Goal: Task Accomplishment & Management: Use online tool/utility

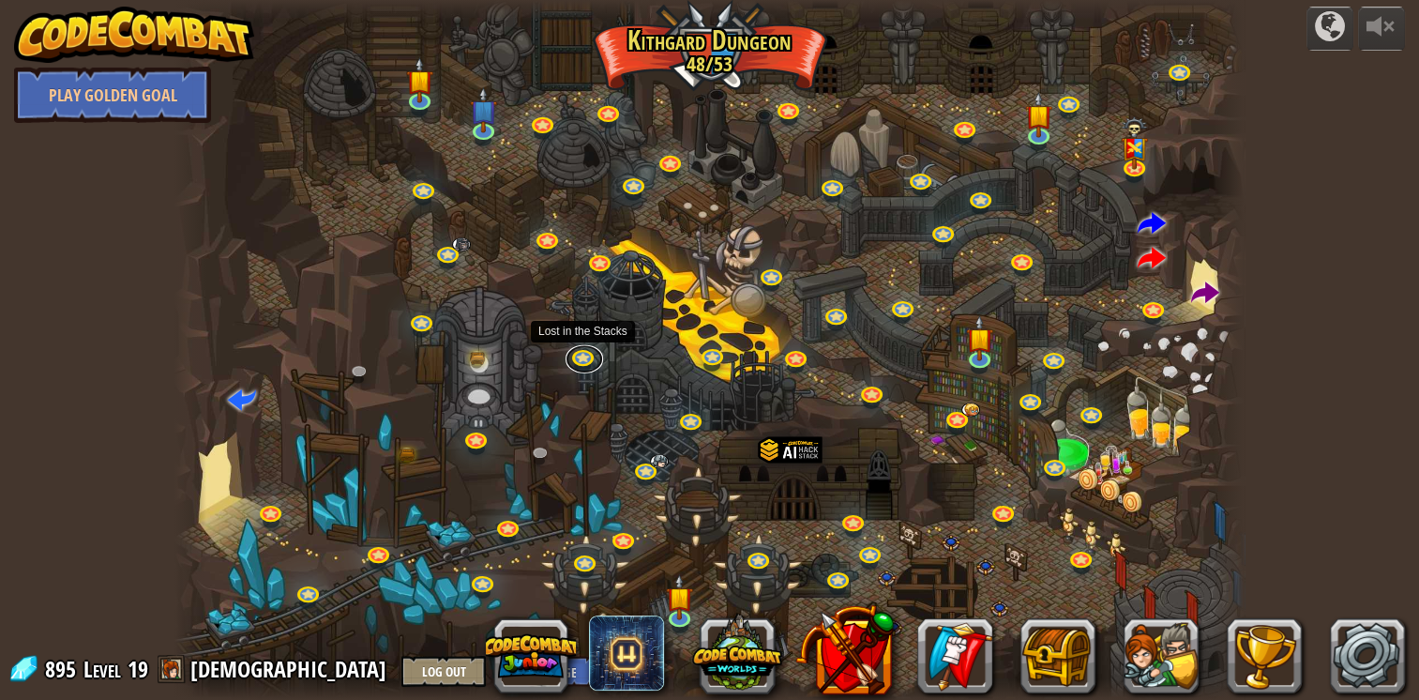
click at [588, 365] on link at bounding box center [585, 359] width 38 height 28
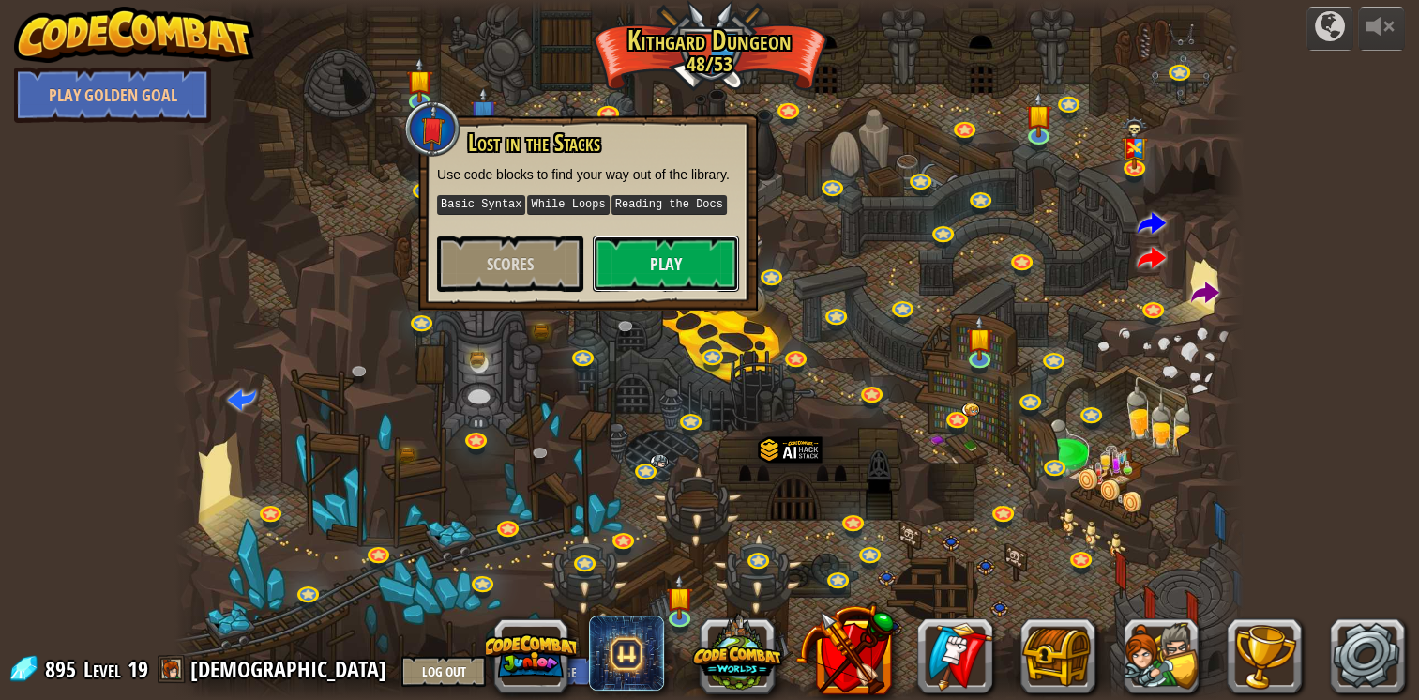
click at [652, 268] on button "Play" at bounding box center [666, 263] width 146 height 56
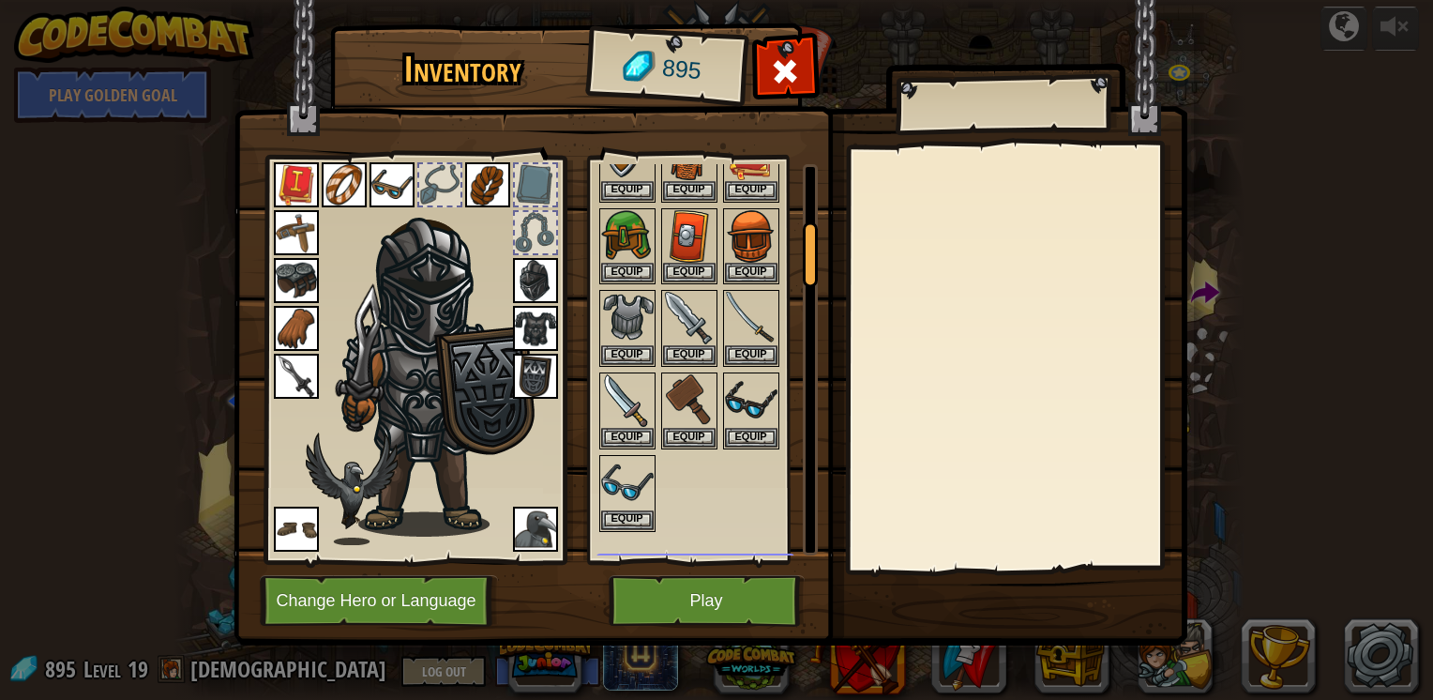
scroll to position [378, 0]
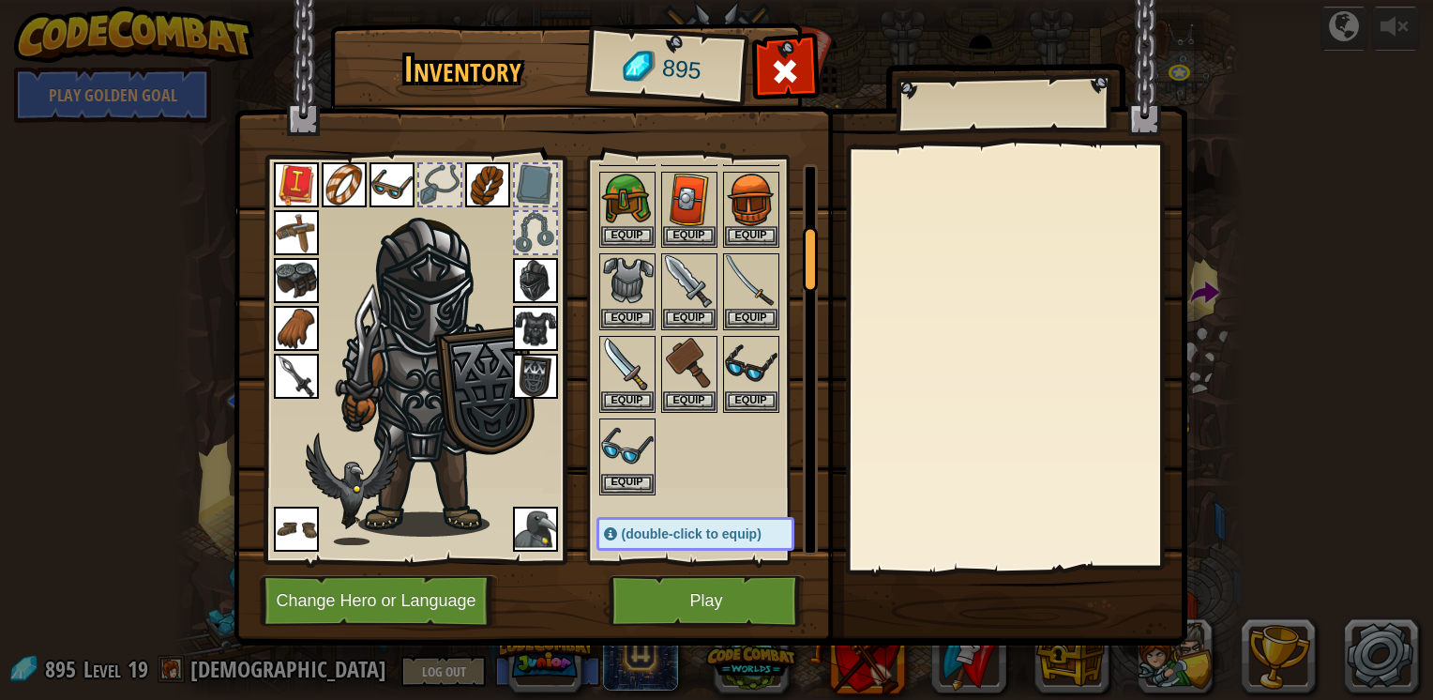
drag, startPoint x: 809, startPoint y: 208, endPoint x: 817, endPoint y: 265, distance: 57.8
click at [817, 265] on div at bounding box center [810, 259] width 15 height 66
click at [390, 180] on img at bounding box center [392, 184] width 45 height 45
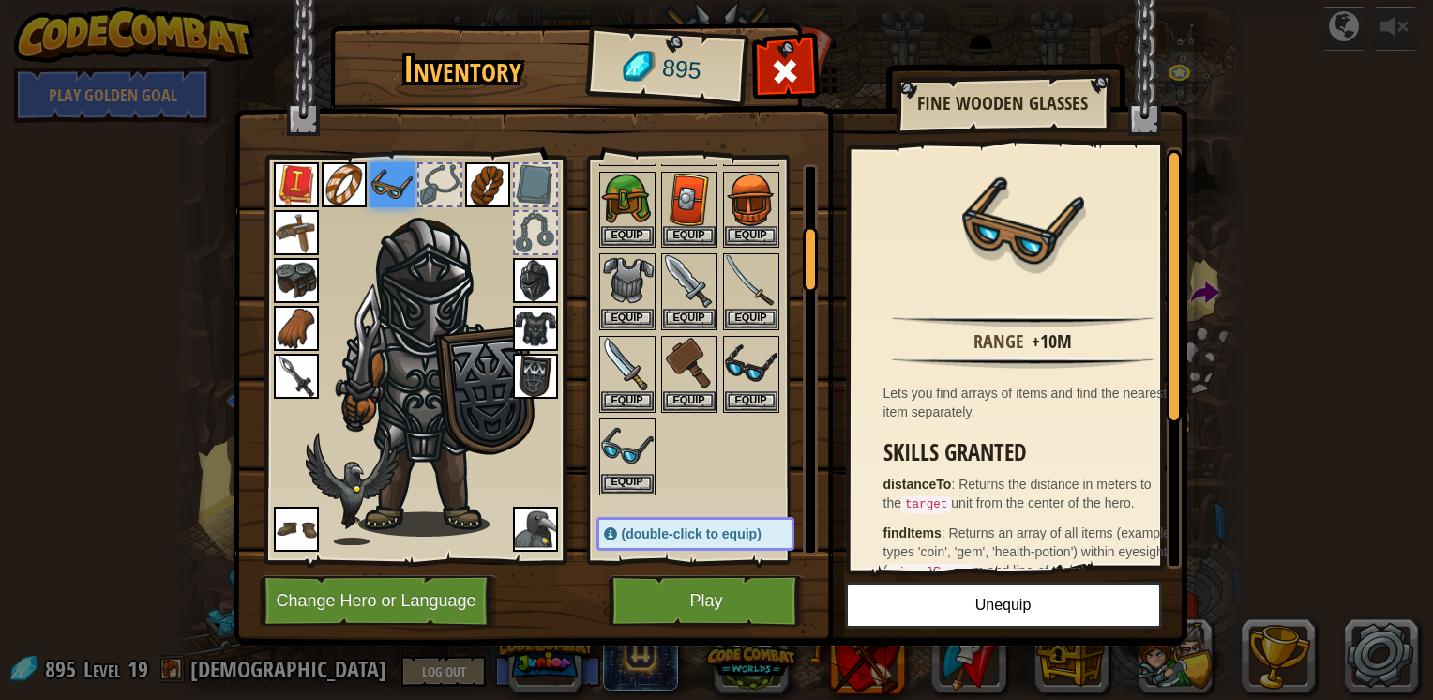
click at [756, 367] on img at bounding box center [751, 364] width 53 height 53
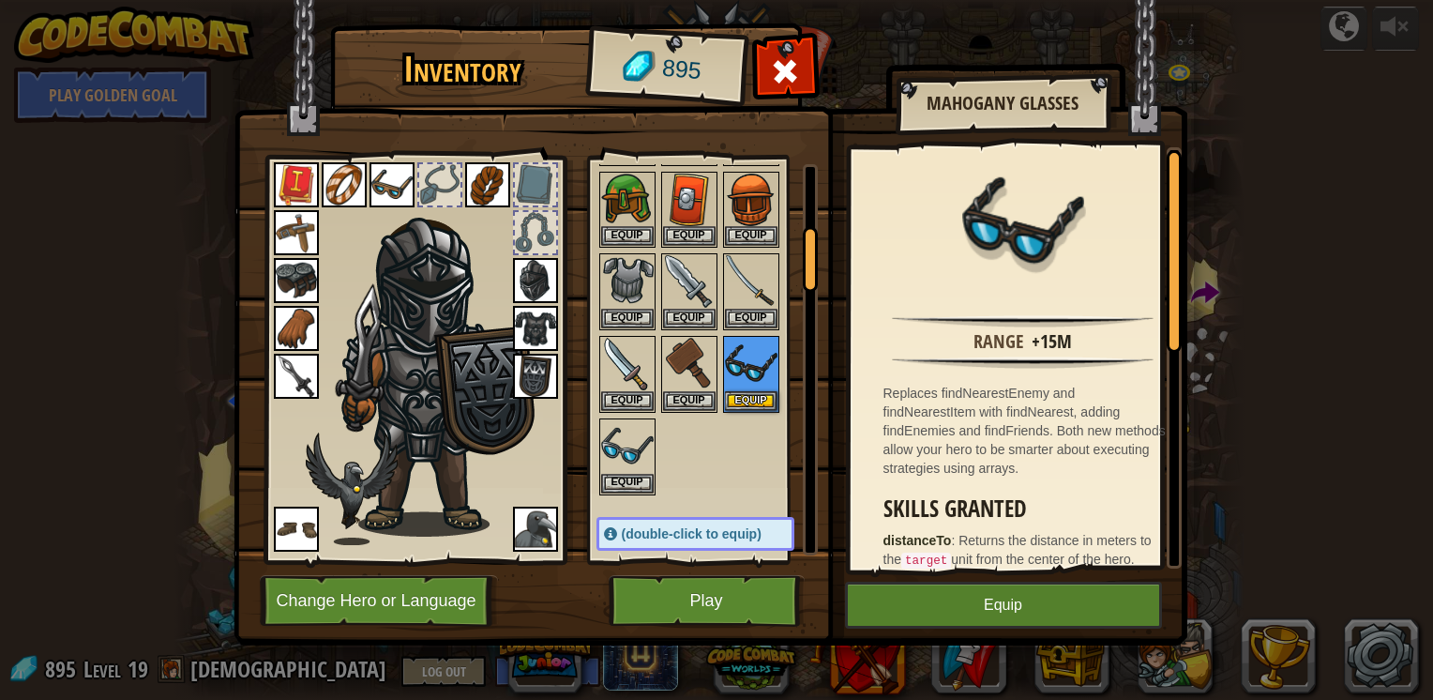
click at [629, 456] on img at bounding box center [627, 446] width 53 height 53
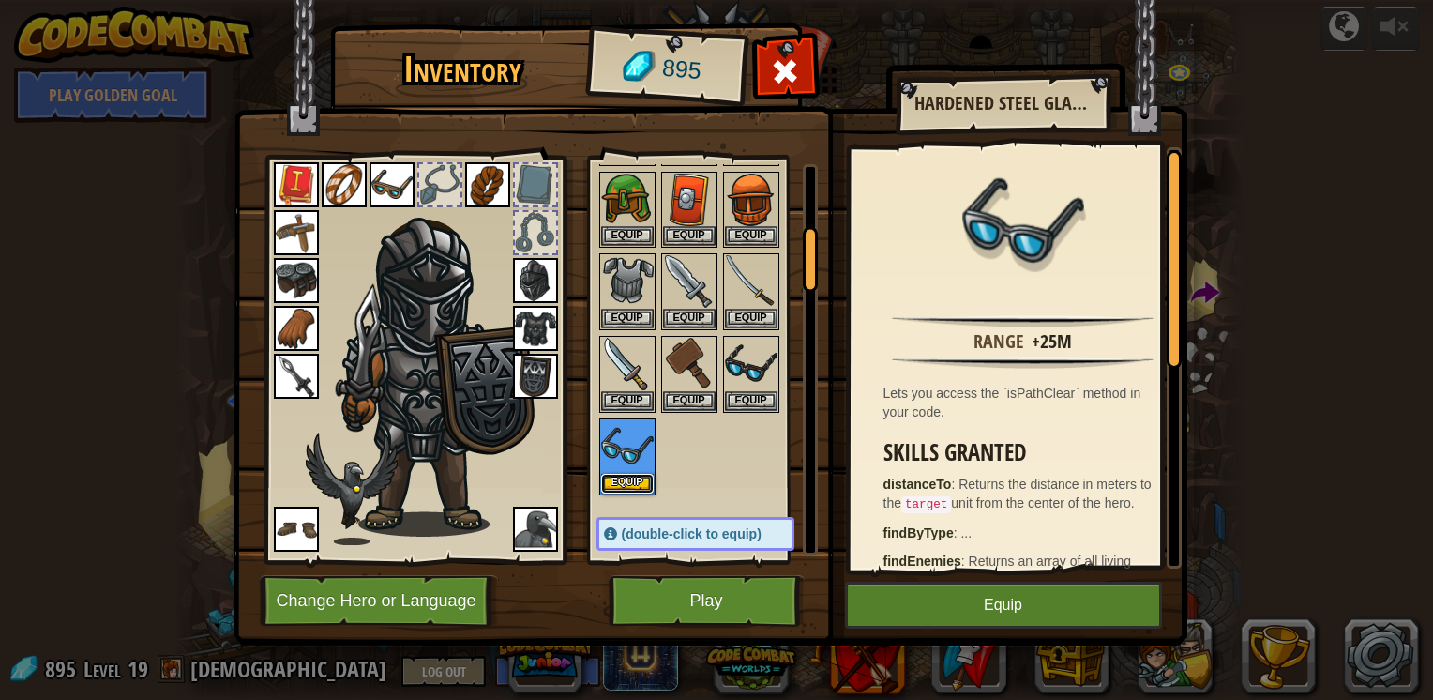
click at [630, 476] on button "Equip" at bounding box center [627, 484] width 53 height 20
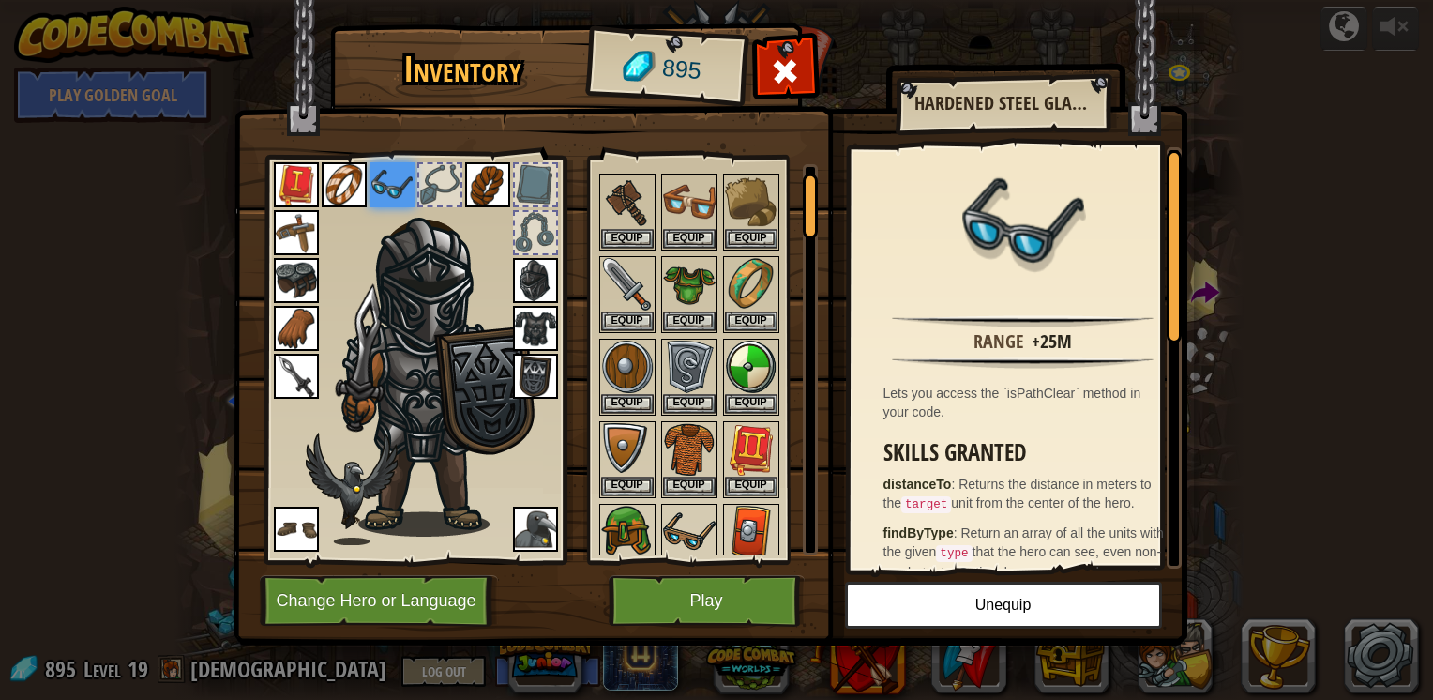
scroll to position [16, 0]
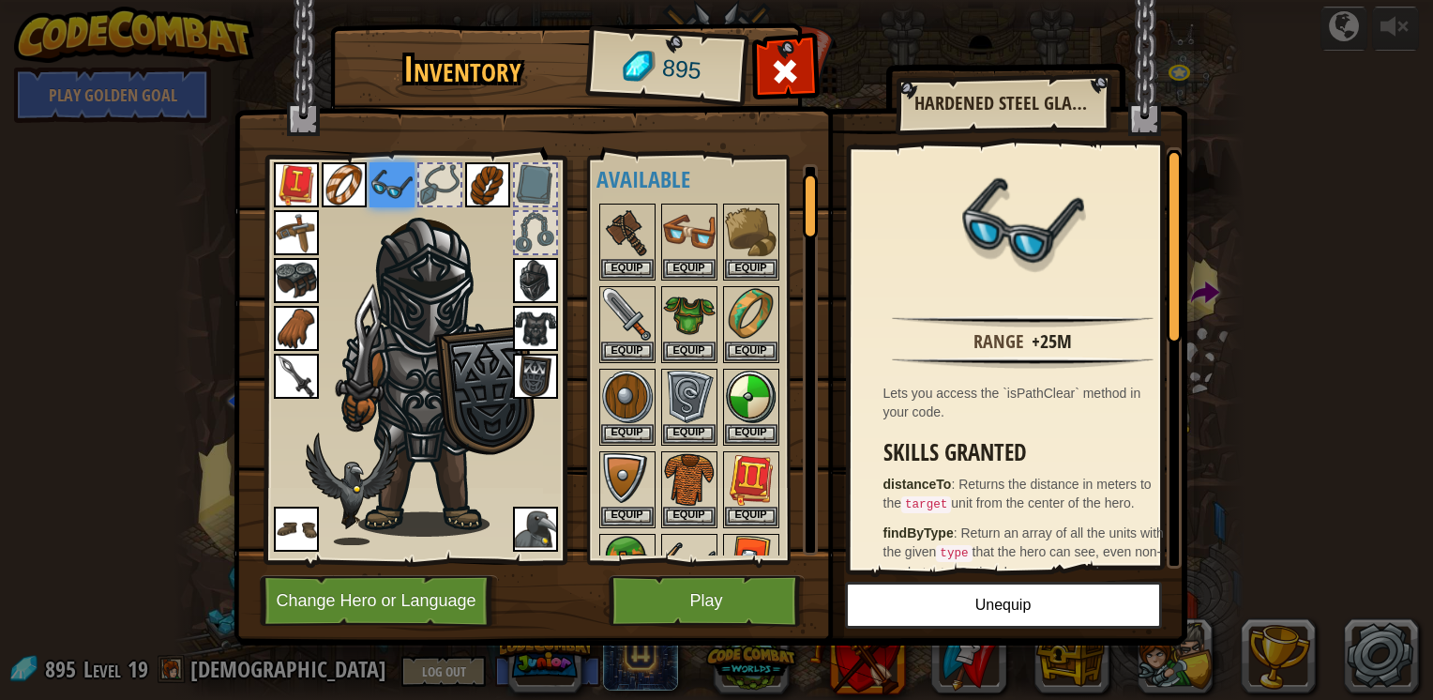
drag, startPoint x: 805, startPoint y: 259, endPoint x: 813, endPoint y: 197, distance: 62.5
click at [813, 197] on div at bounding box center [810, 207] width 15 height 66
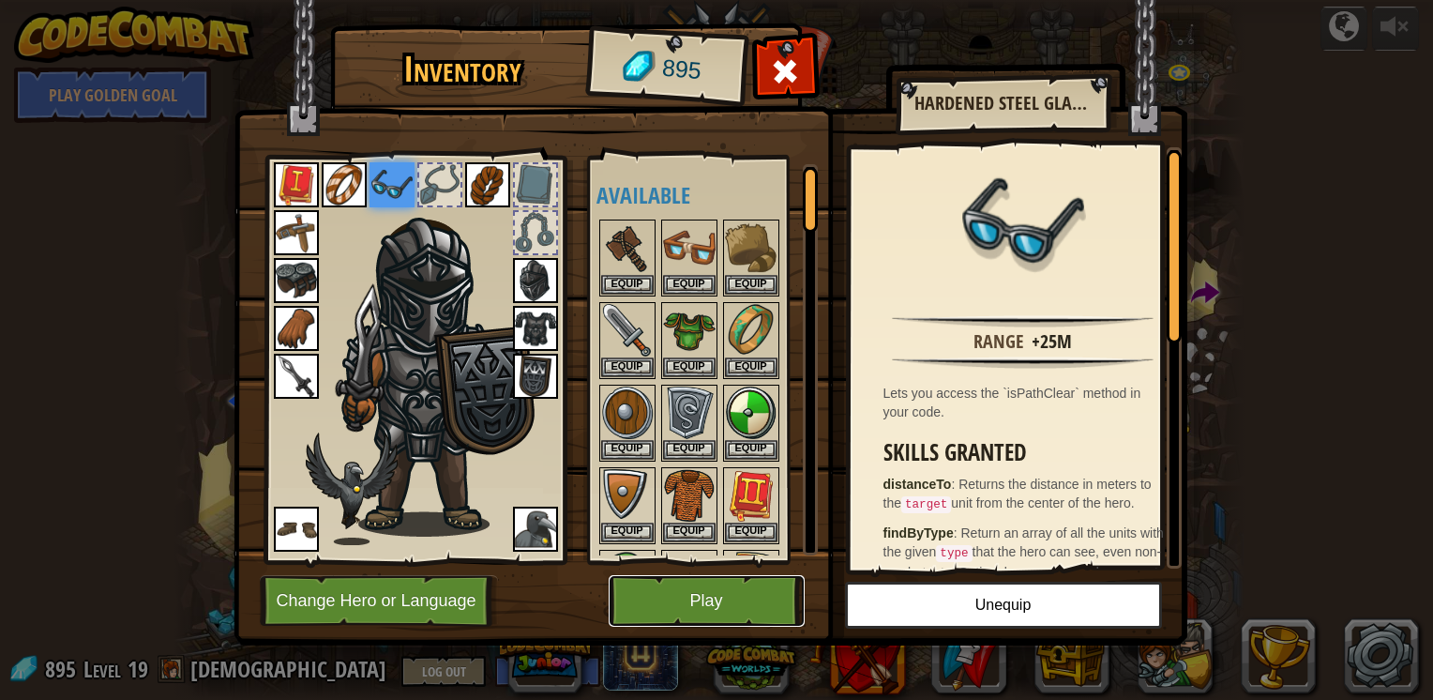
click at [744, 613] on button "Play" at bounding box center [707, 601] width 196 height 52
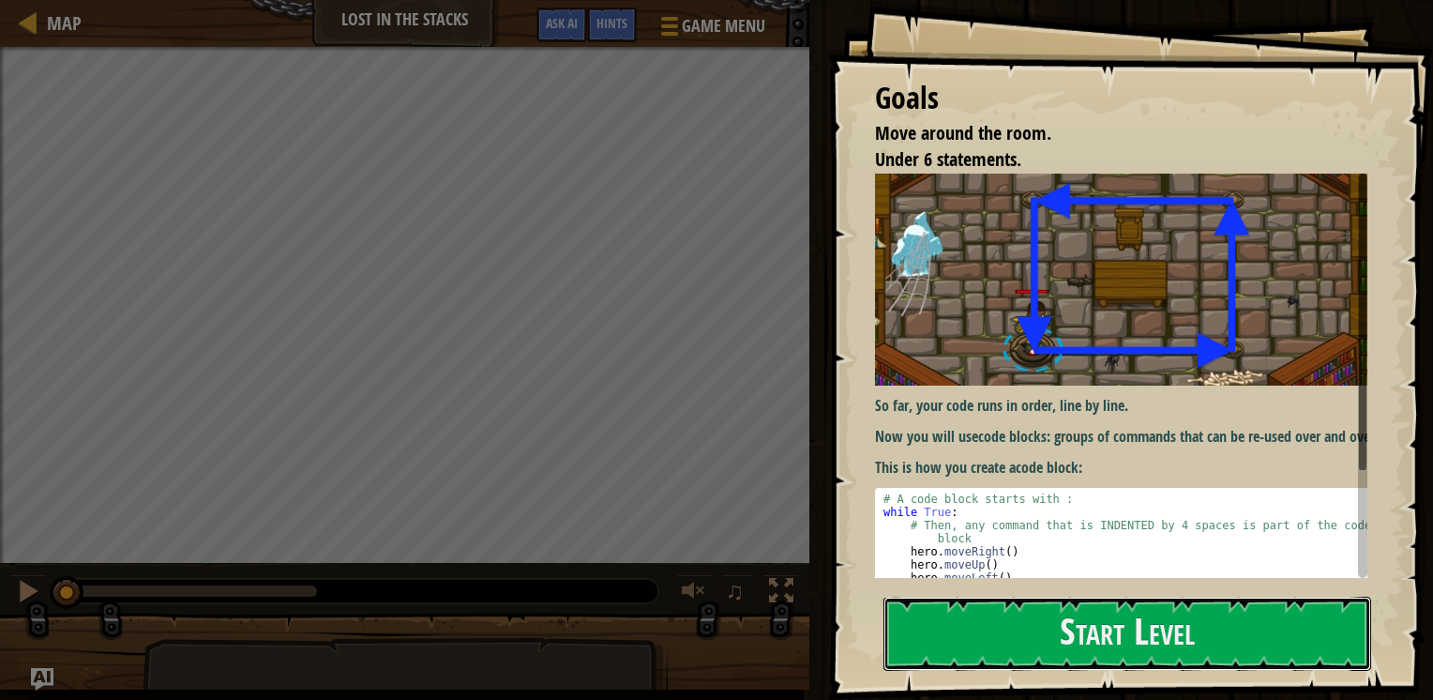
click at [1138, 615] on button "Start Level" at bounding box center [1128, 634] width 488 height 74
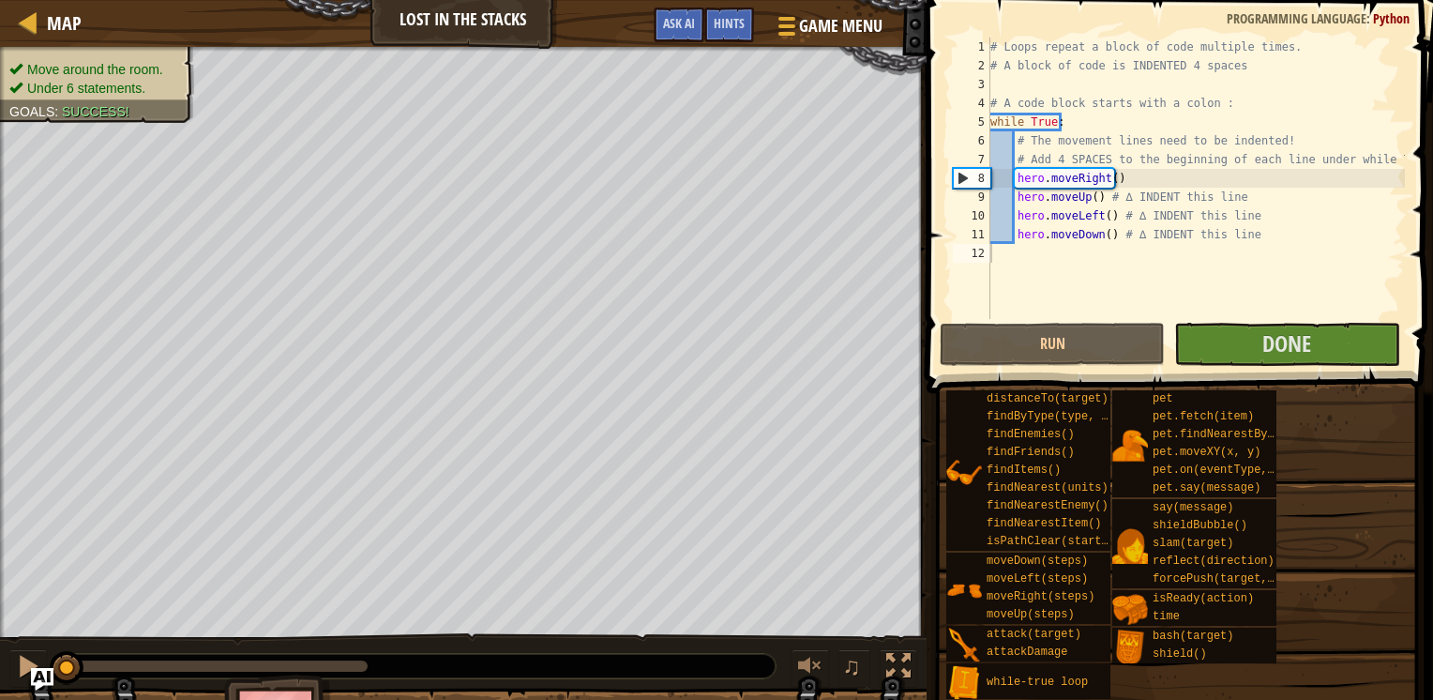
click at [1114, 321] on span at bounding box center [1182, 170] width 522 height 448
click at [1114, 338] on button "Run" at bounding box center [1052, 344] width 225 height 43
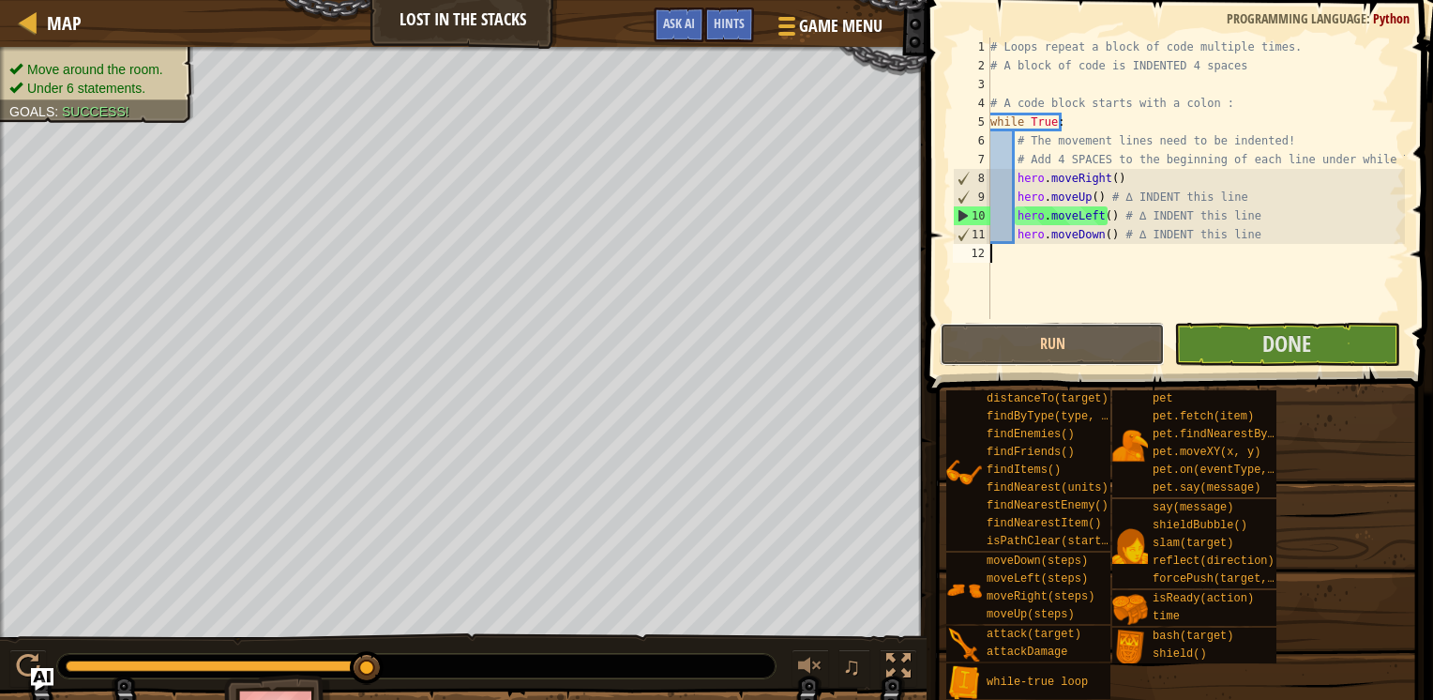
click at [1119, 340] on button "Run" at bounding box center [1052, 344] width 225 height 43
drag, startPoint x: 370, startPoint y: 660, endPoint x: 396, endPoint y: 658, distance: 26.4
click at [368, 0] on body "Map Lost in the Stacks Game Menu Done Hints Ask AI 1 הההההההההההההההההההההההההה…" at bounding box center [716, 0] width 1433 height 0
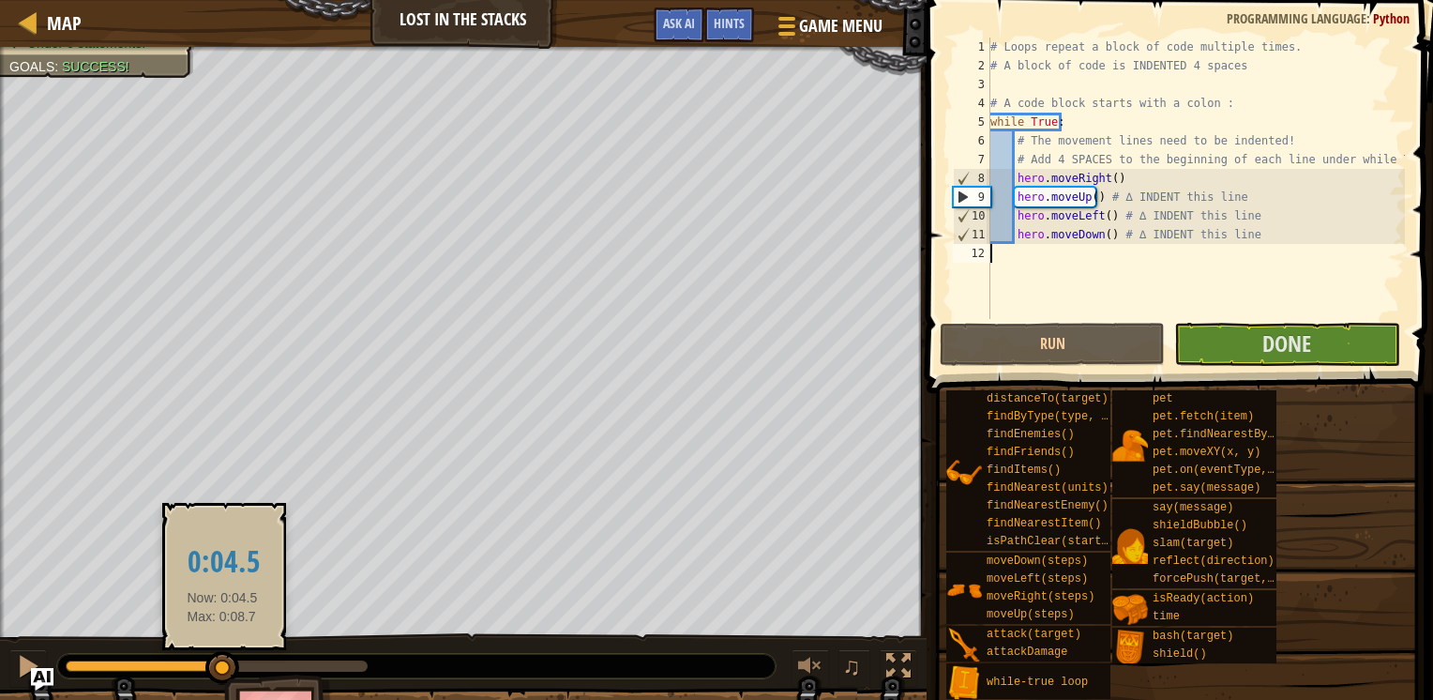
drag, startPoint x: 371, startPoint y: 664, endPoint x: 220, endPoint y: 662, distance: 151.0
click at [220, 662] on div at bounding box center [222, 668] width 34 height 34
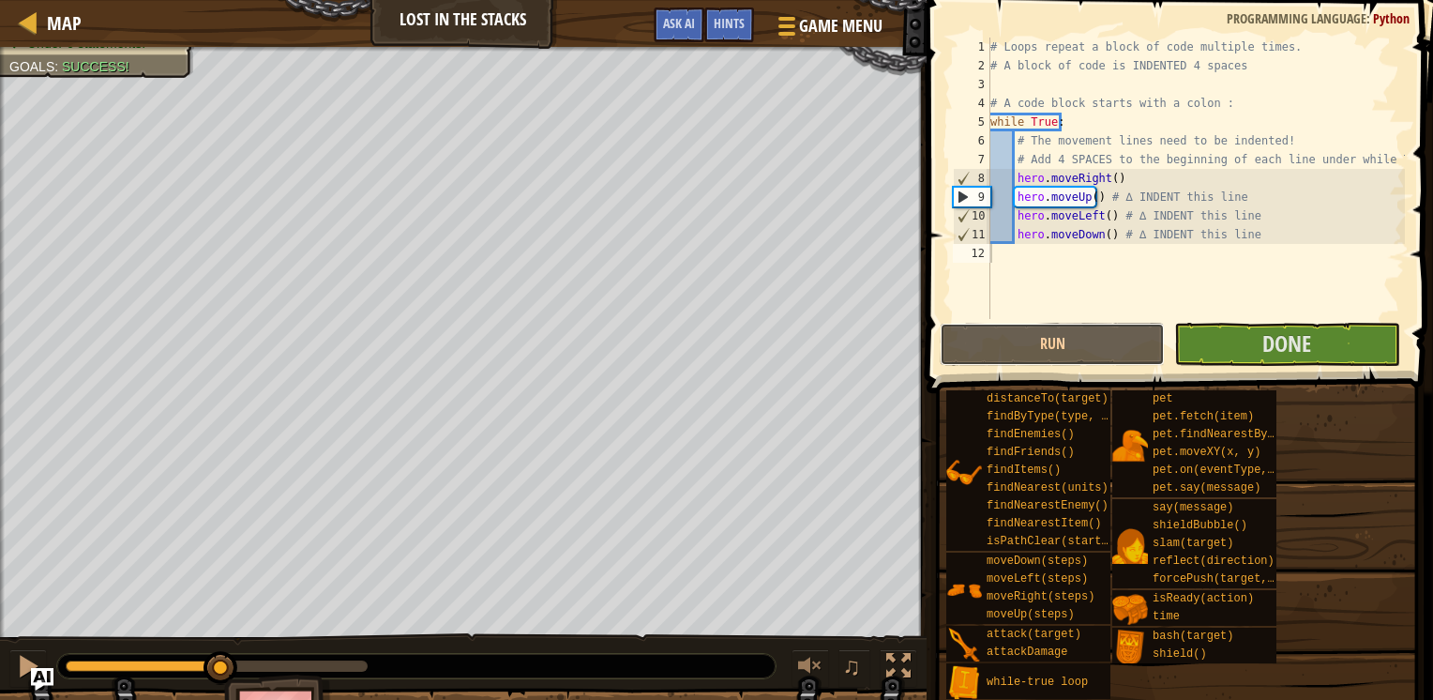
click at [1073, 340] on button "Run" at bounding box center [1052, 344] width 225 height 43
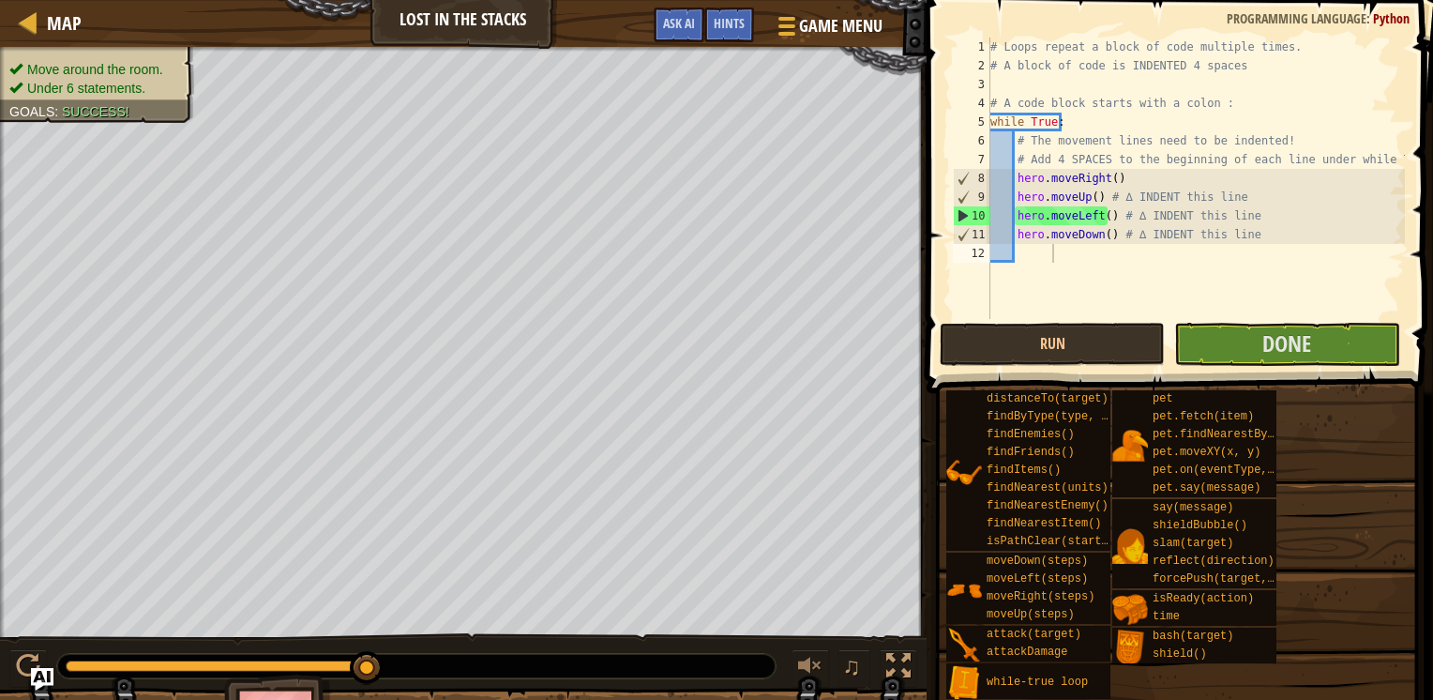
drag, startPoint x: 1358, startPoint y: 576, endPoint x: 1335, endPoint y: 306, distance: 271.2
click at [1335, 306] on div "Hints 1 2 3 4 5 6 7 8 9 10 11 12 # Loops repeat a block of code multiple times.…" at bounding box center [1177, 345] width 512 height 690
drag, startPoint x: 1425, startPoint y: 629, endPoint x: 1368, endPoint y: 353, distance: 281.7
click at [1368, 353] on div "Hints 1 2 3 4 5 6 7 8 9 10 11 12 # Loops repeat a block of code multiple times.…" at bounding box center [1177, 345] width 512 height 690
click at [41, 17] on link "Map" at bounding box center [60, 22] width 44 height 25
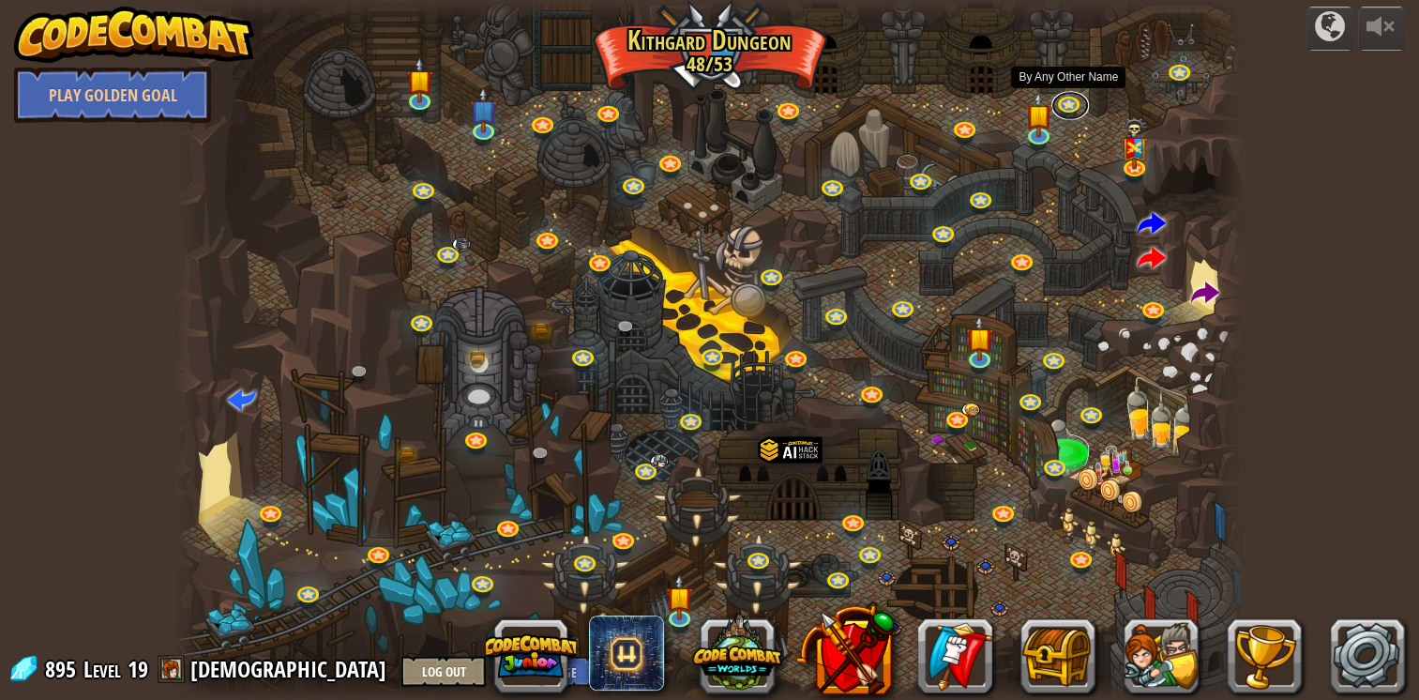
click at [1068, 111] on link at bounding box center [1071, 105] width 38 height 28
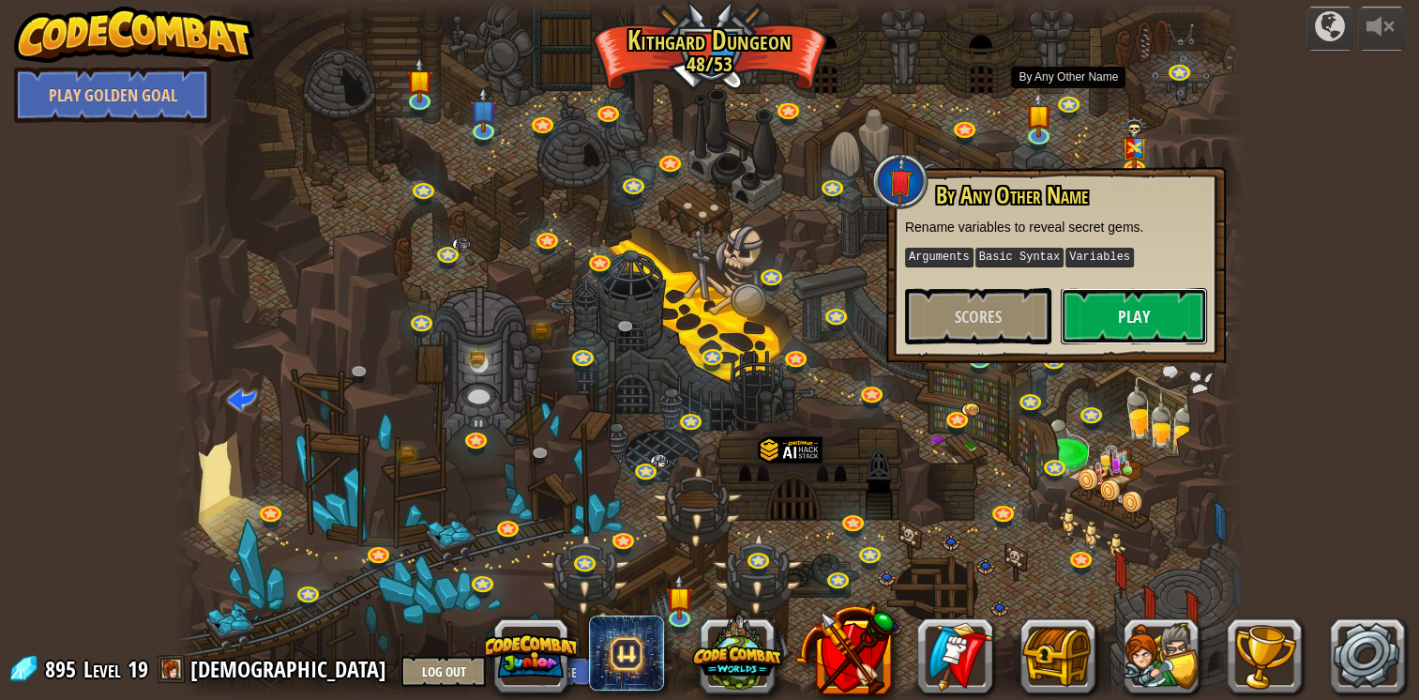
click at [1104, 299] on button "Play" at bounding box center [1134, 316] width 146 height 56
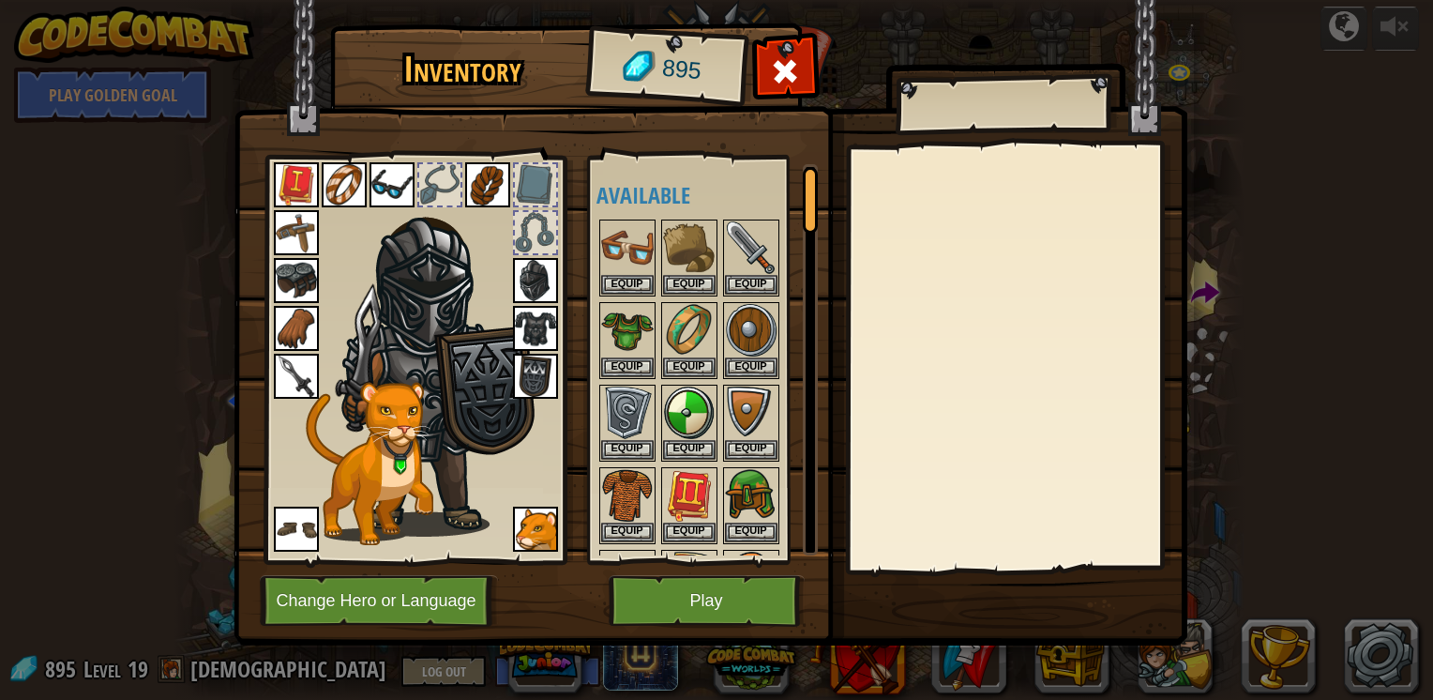
click at [1104, 299] on div at bounding box center [1016, 357] width 331 height 421
click at [719, 584] on button "Play" at bounding box center [707, 601] width 196 height 52
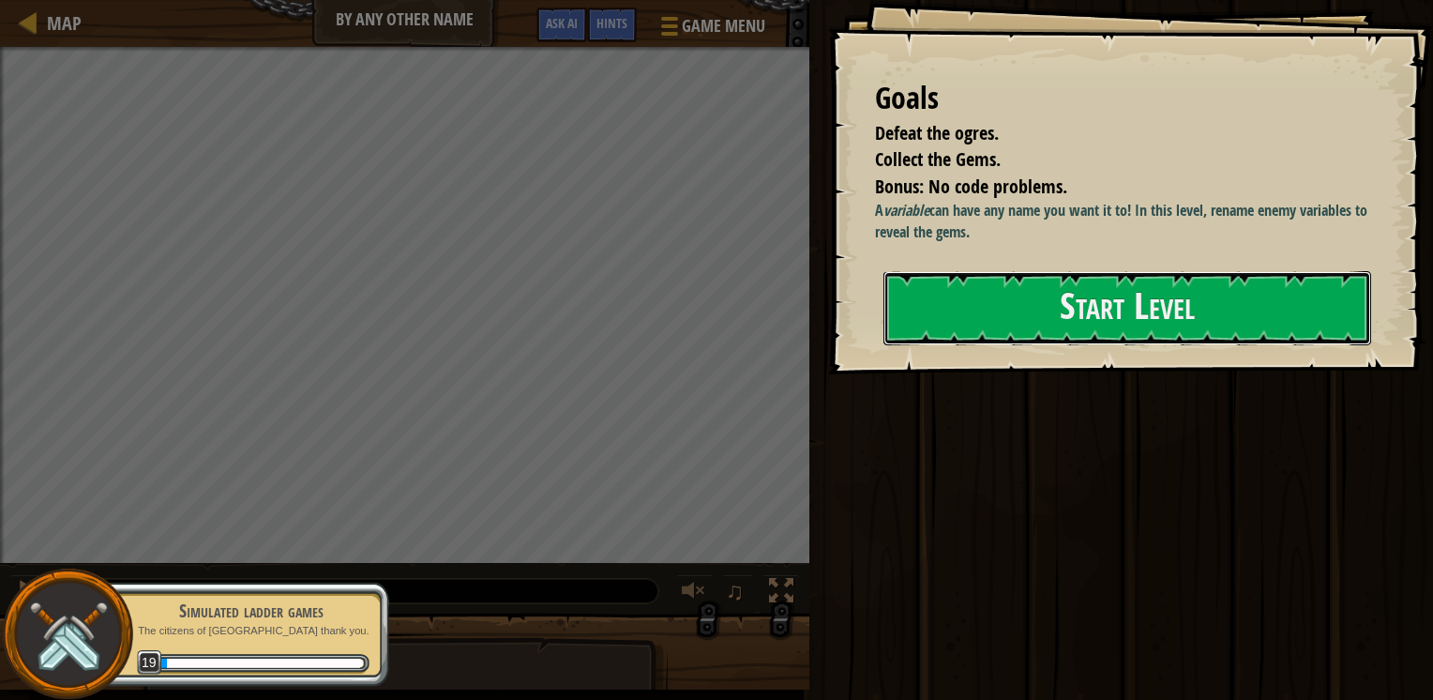
click at [1253, 293] on button "Start Level" at bounding box center [1128, 308] width 488 height 74
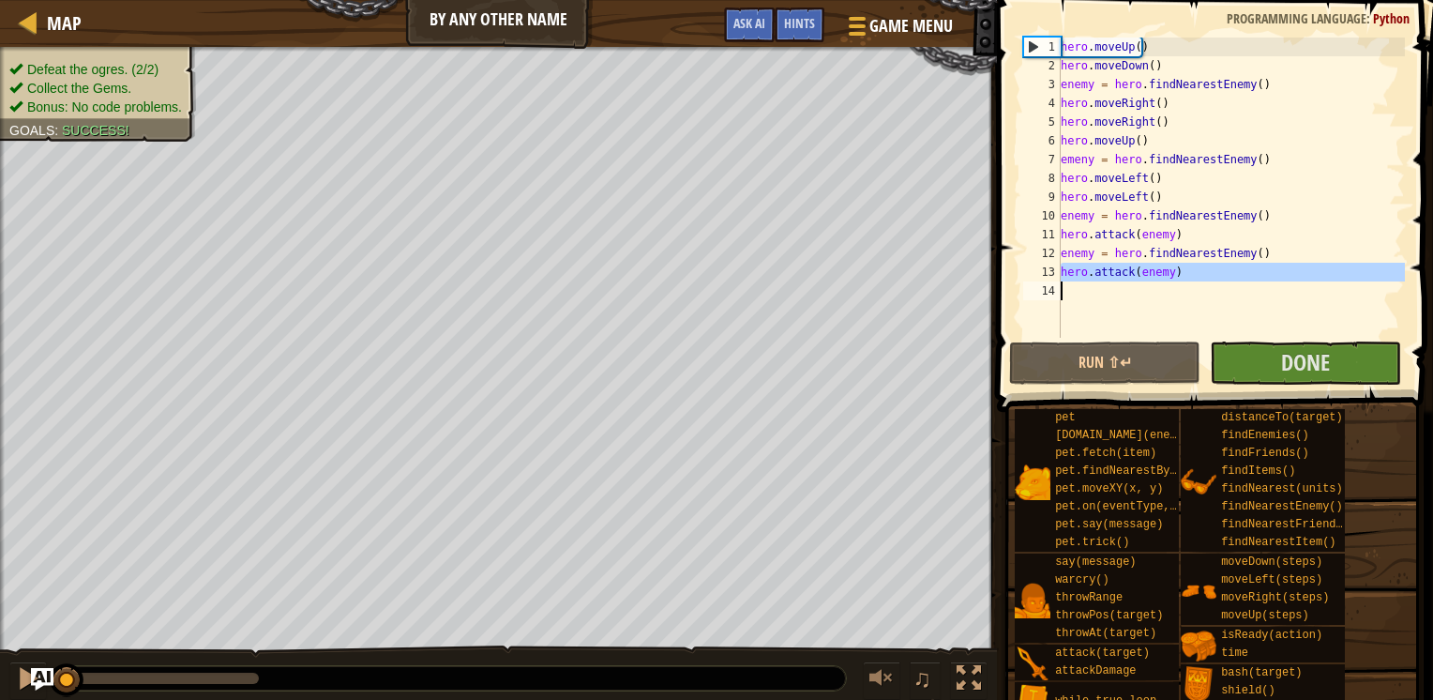
drag, startPoint x: 1059, startPoint y: 272, endPoint x: 1115, endPoint y: 271, distance: 56.3
click at [1115, 271] on div "1 2 3 4 5 6 7 8 9 10 11 12 13 14 hero . moveUp ( ) hero . moveDown ( ) enemy = …" at bounding box center [1213, 188] width 386 height 300
type textarea "hero.attack(enemy)"
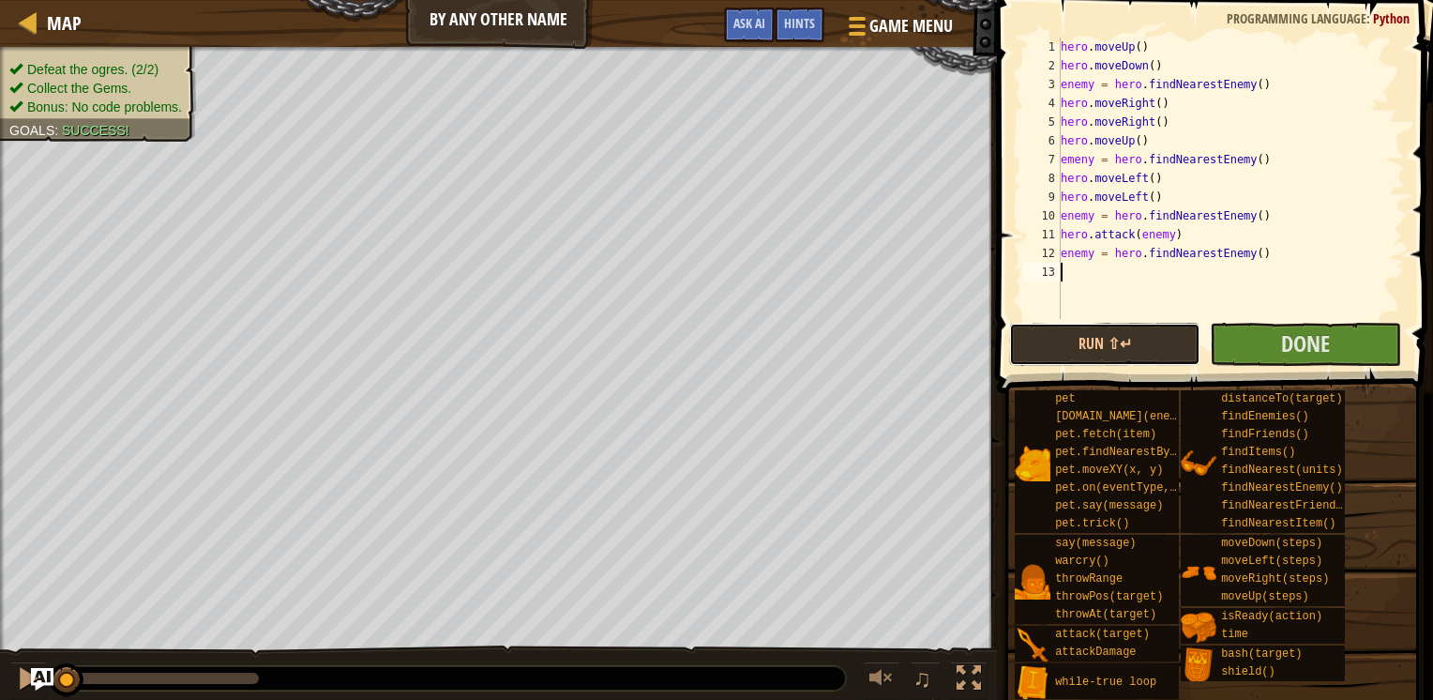
click at [1108, 340] on button "Run ⇧↵" at bounding box center [1104, 344] width 191 height 43
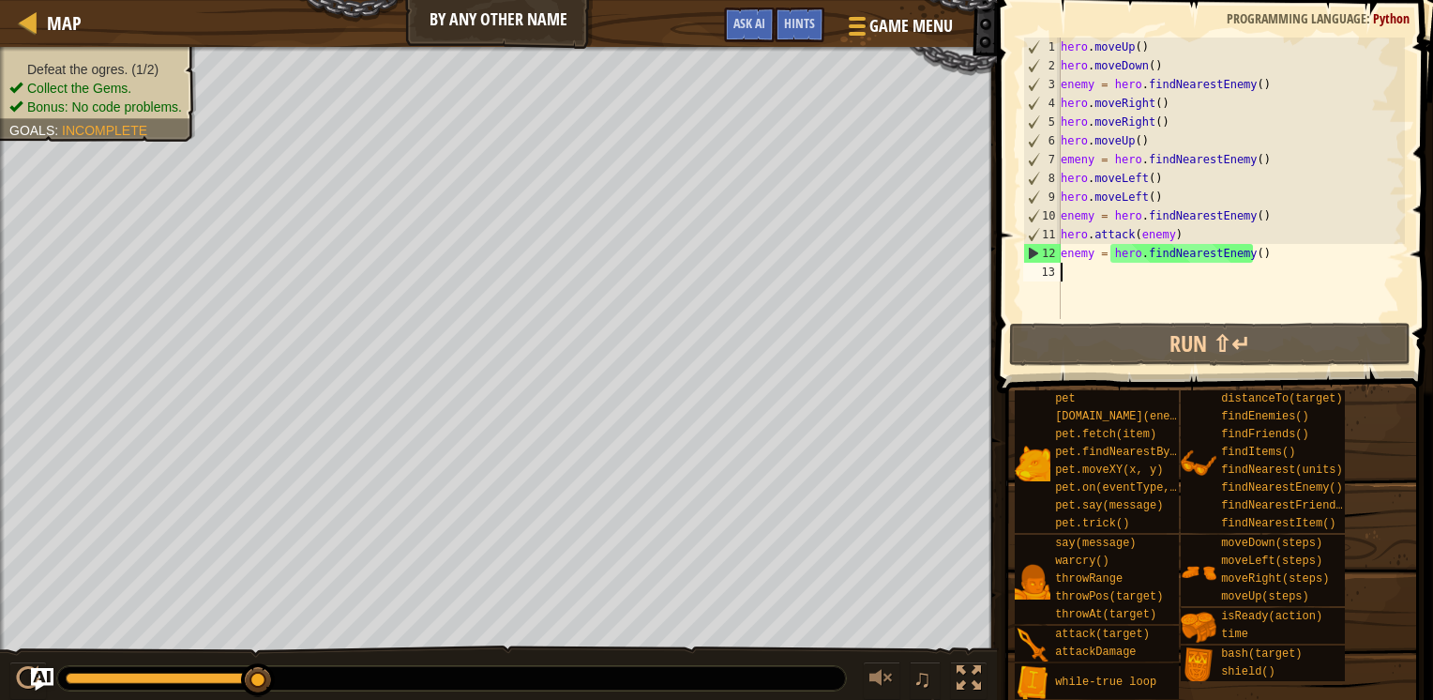
click at [1085, 276] on div "hero . moveUp ( ) hero . moveDown ( ) enemy = hero . findNearestEnemy ( ) hero …" at bounding box center [1231, 197] width 348 height 319
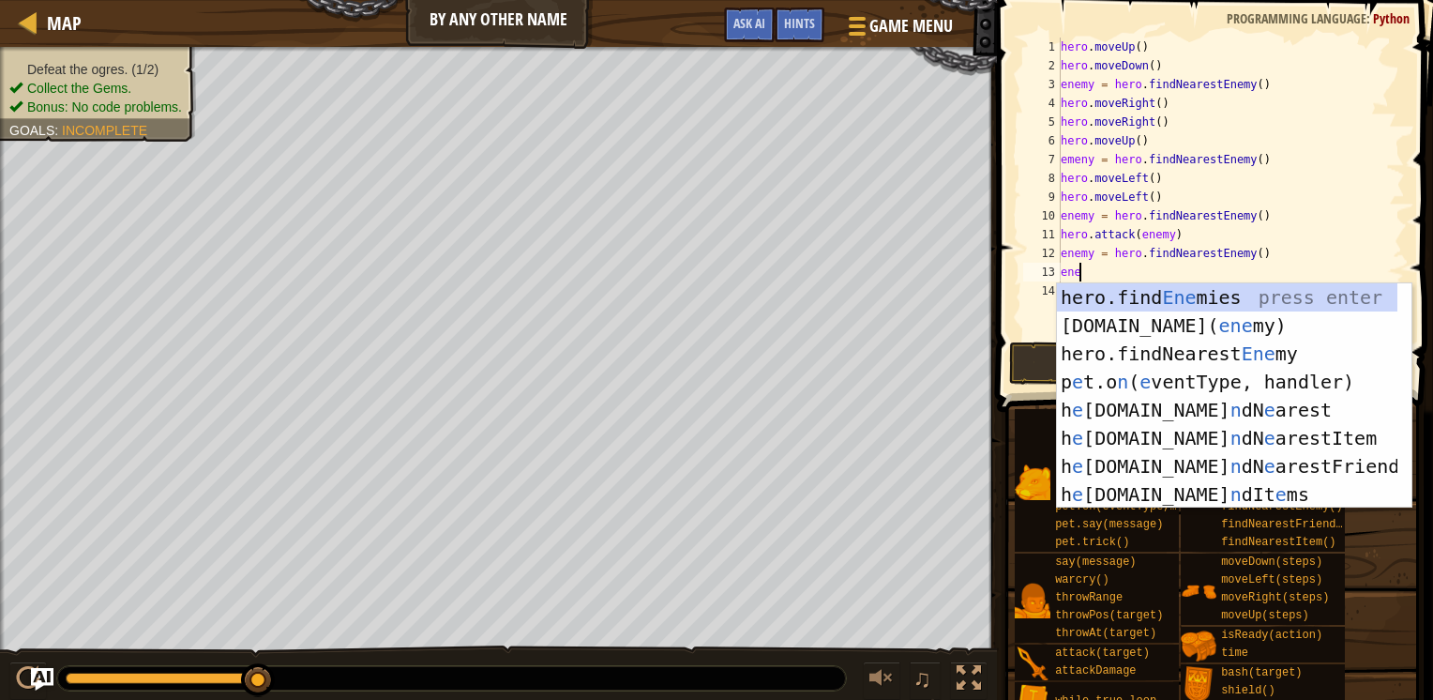
scroll to position [8, 0]
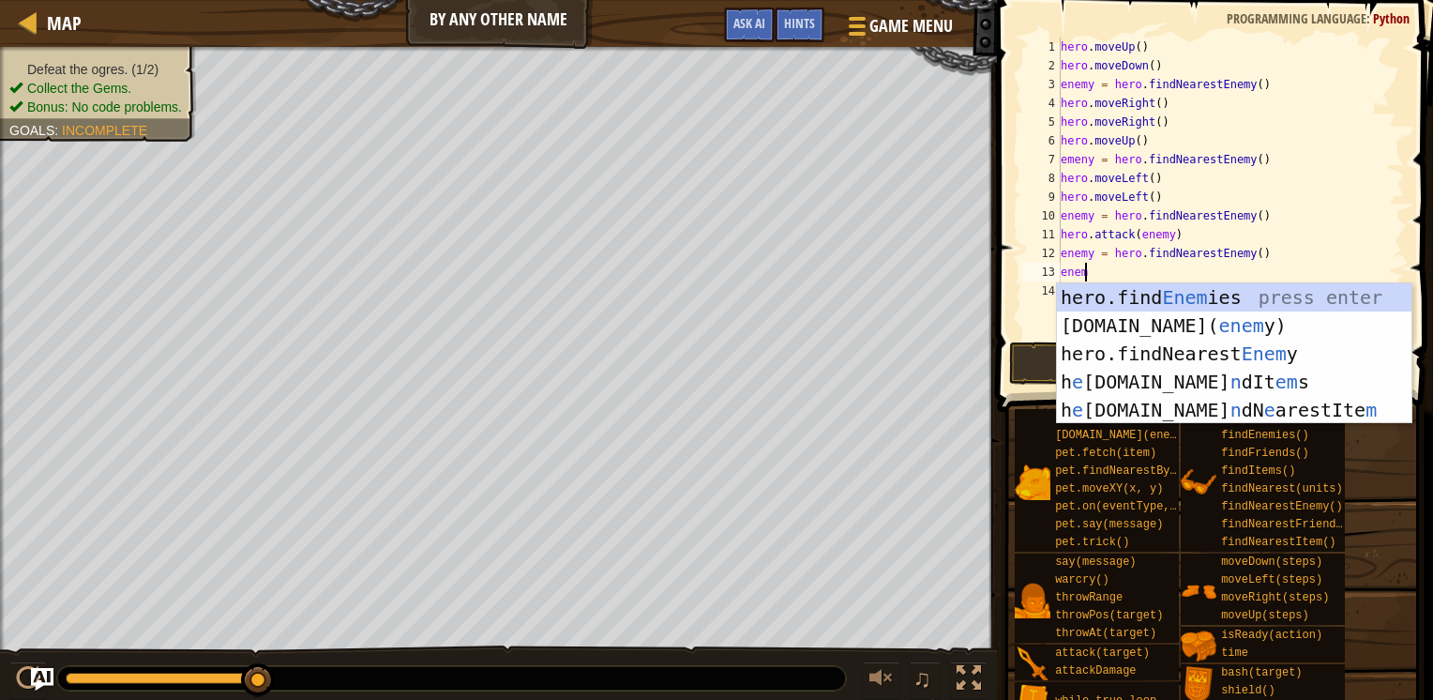
type textarea "enemy"
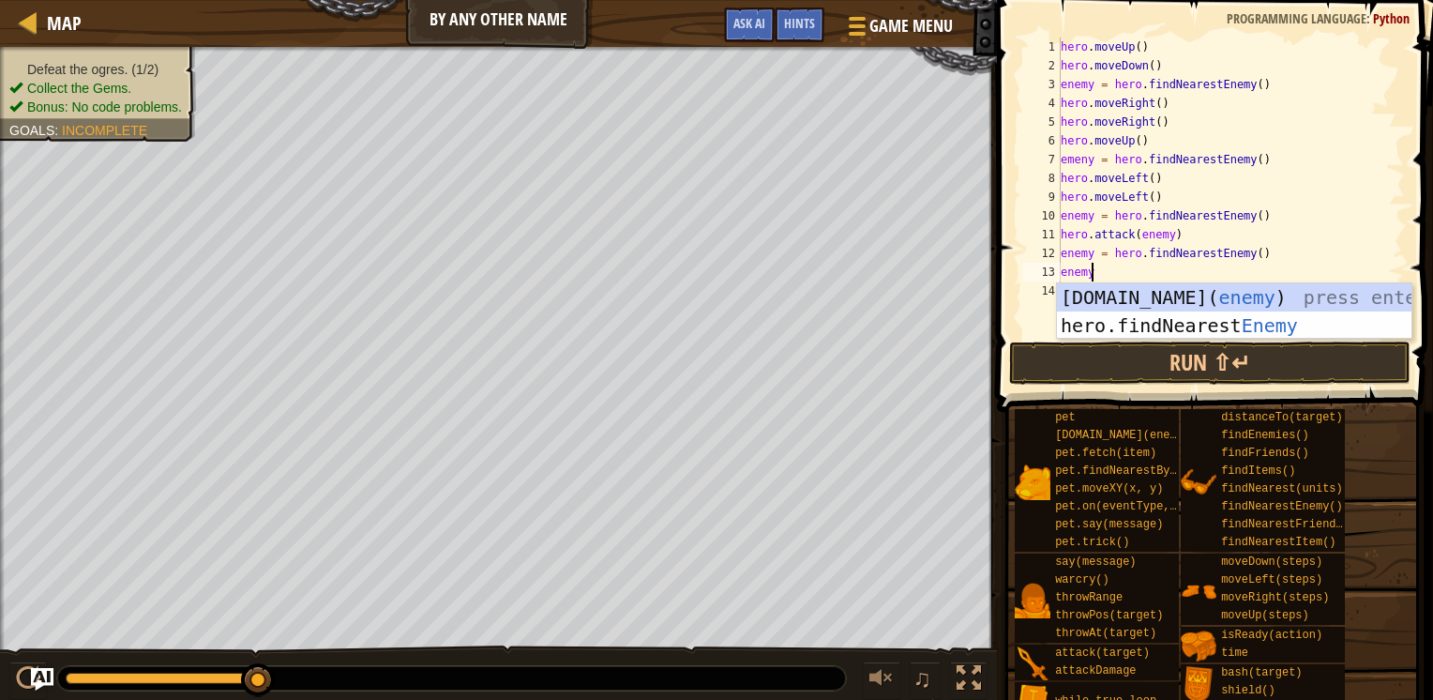
scroll to position [8, 1]
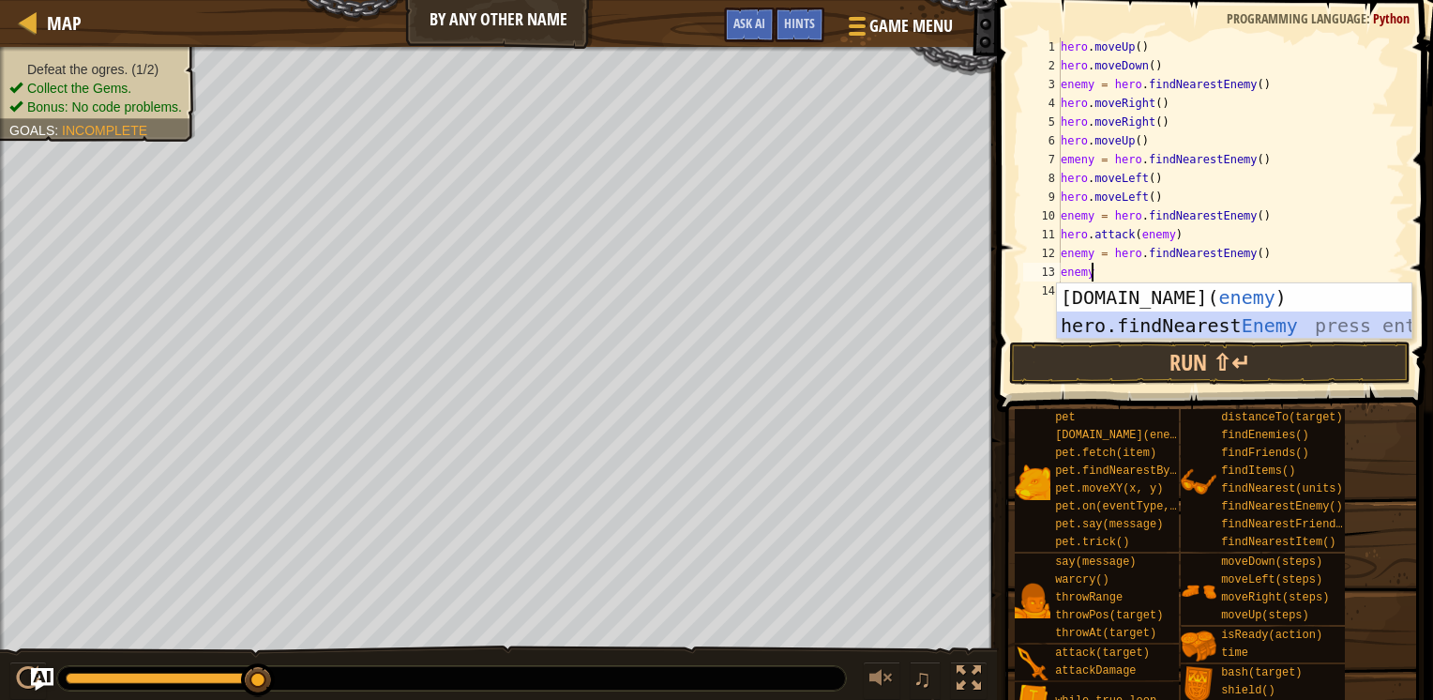
click at [1171, 323] on div "[DOMAIN_NAME]( enemy ) press enter hero.findNearest Enemy press enter" at bounding box center [1234, 339] width 355 height 113
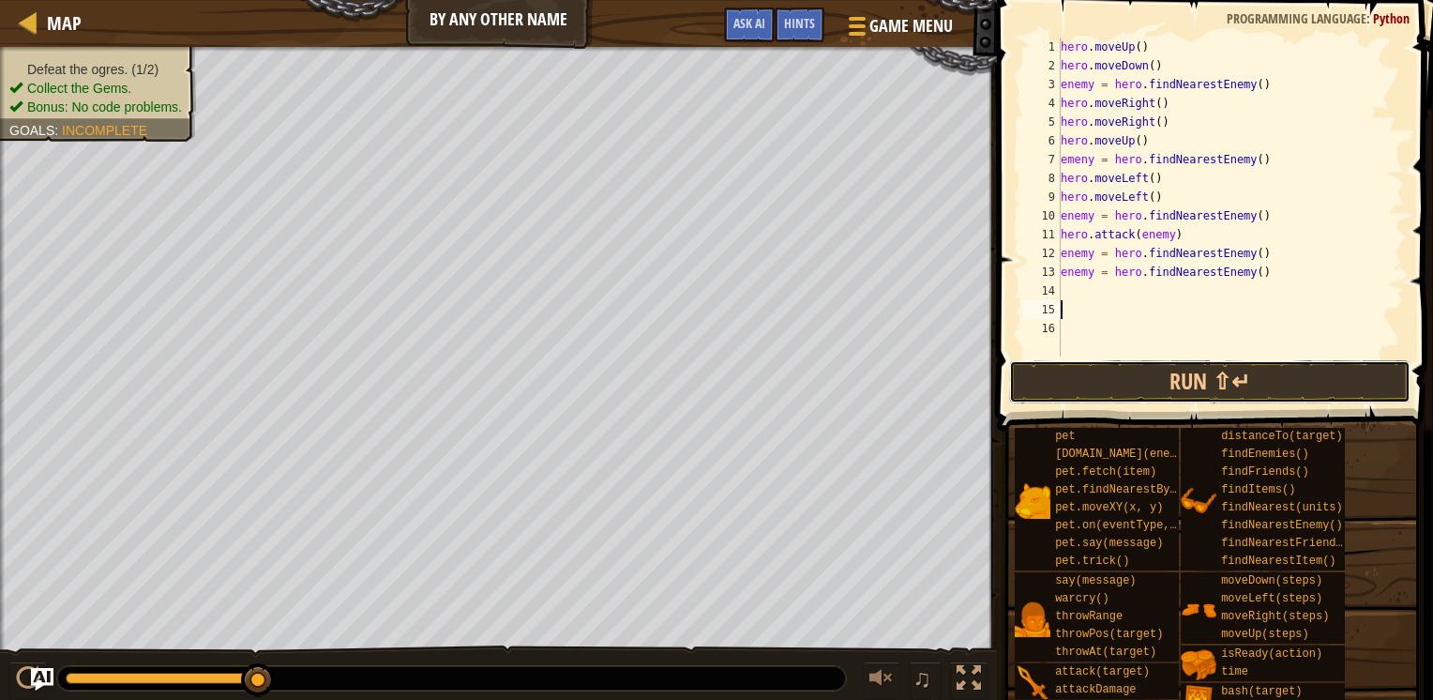
click at [1163, 392] on button "Run ⇧↵" at bounding box center [1209, 381] width 401 height 43
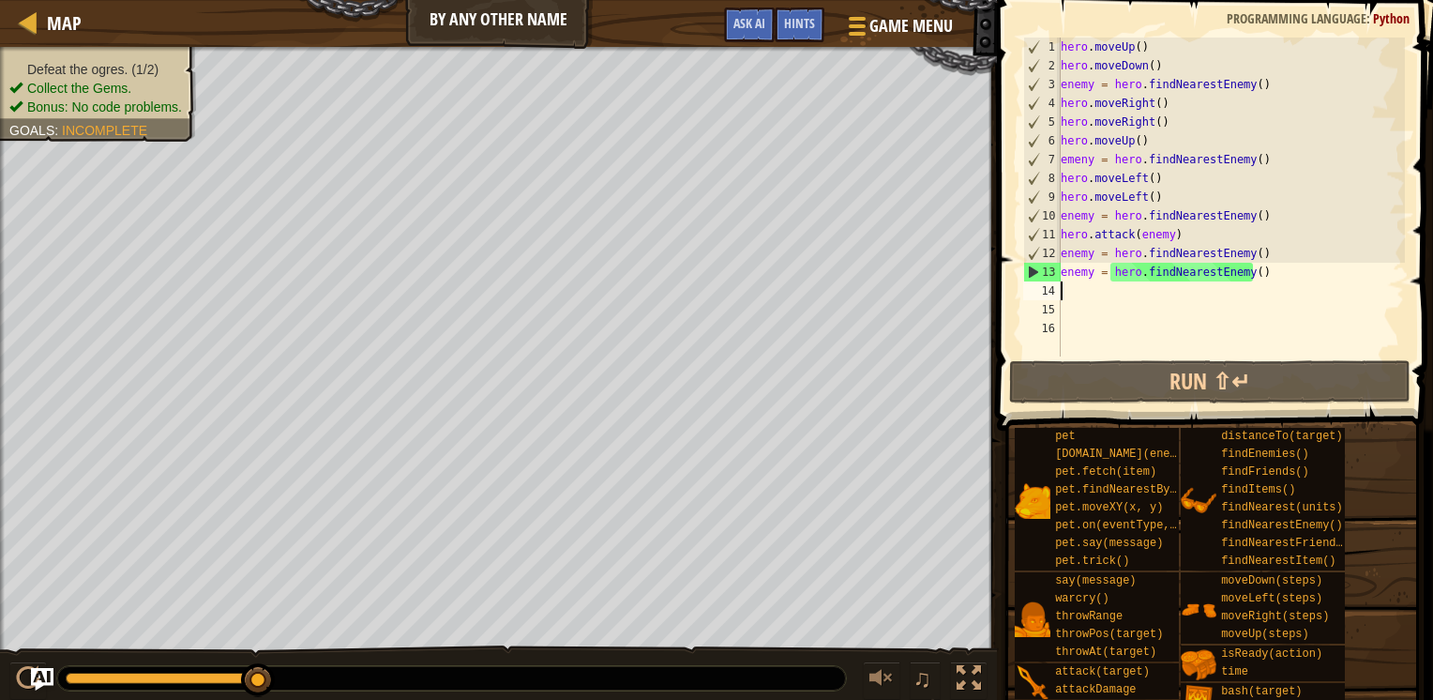
click at [1068, 295] on div "hero . moveUp ( ) hero . moveDown ( ) enemy = hero . findNearestEnemy ( ) hero …" at bounding box center [1231, 216] width 348 height 356
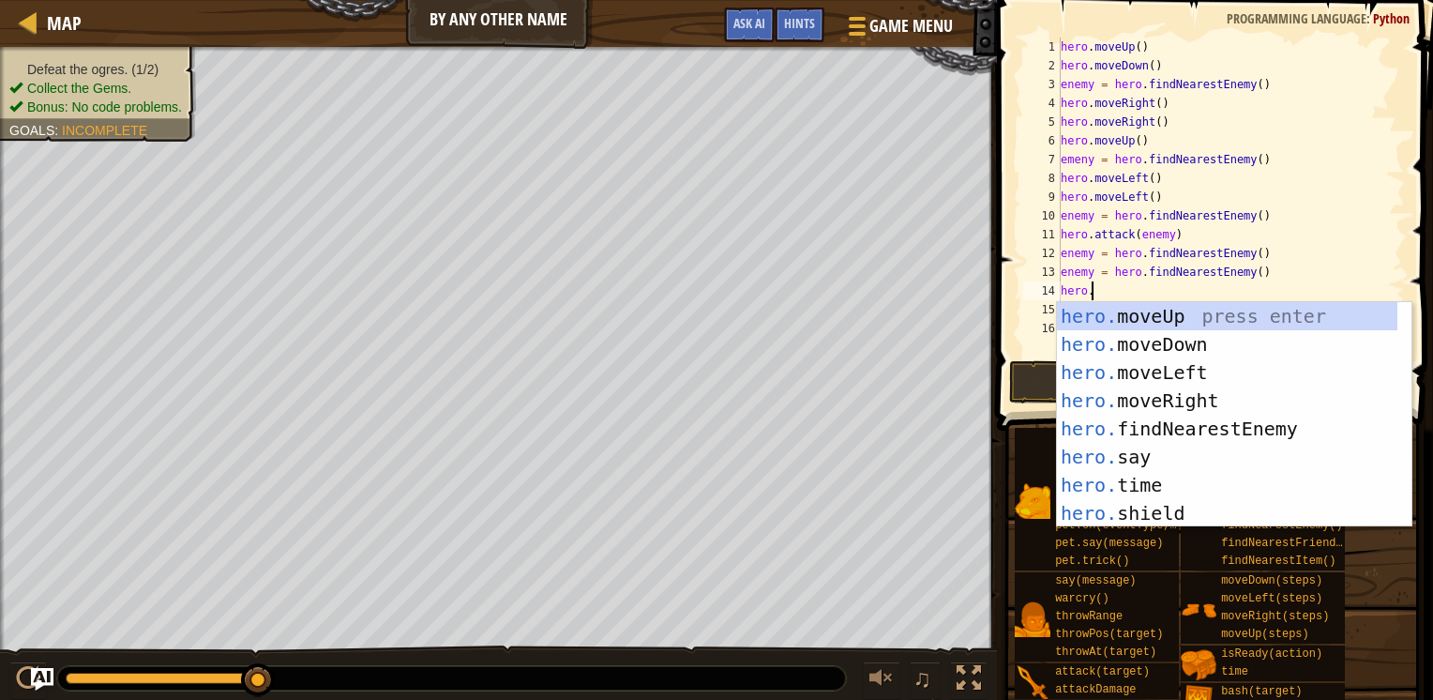
scroll to position [8, 1]
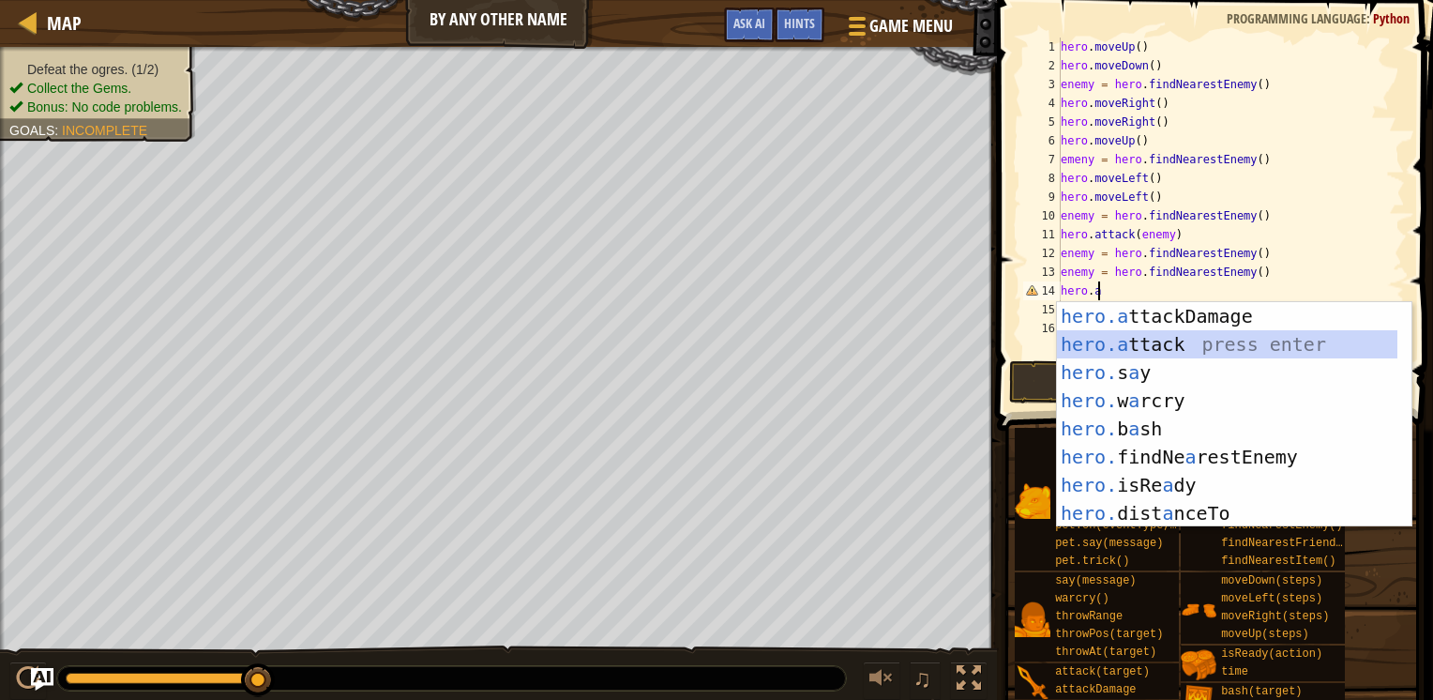
click at [1122, 353] on div "hero.a ttackDamage press enter hero.a ttack press enter hero. s a y press enter…" at bounding box center [1227, 442] width 341 height 281
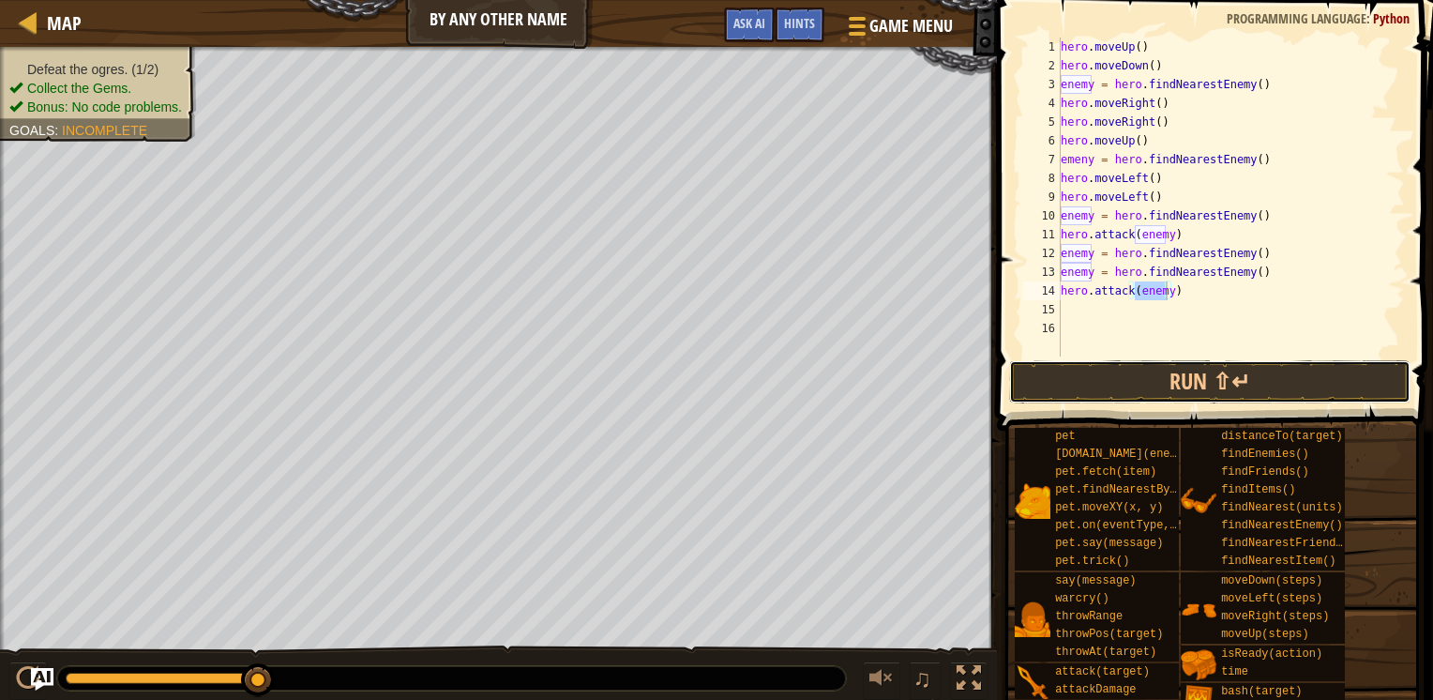
click at [1158, 381] on button "Run ⇧↵" at bounding box center [1209, 381] width 401 height 43
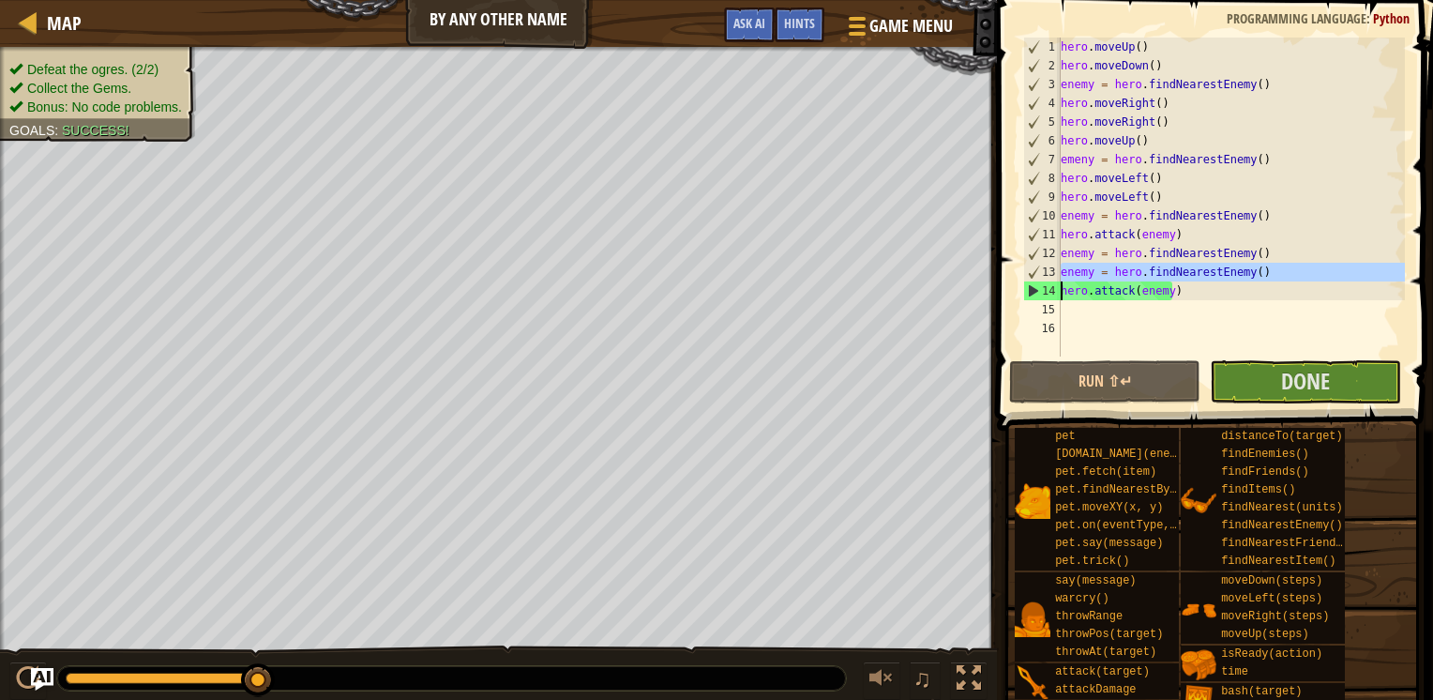
drag, startPoint x: 1060, startPoint y: 269, endPoint x: 1147, endPoint y: 261, distance: 87.6
click at [1147, 261] on div "hero.attack(enemy) 1 2 3 4 5 6 7 8 9 10 11 12 13 14 15 16 hero . moveUp ( ) her…" at bounding box center [1213, 197] width 386 height 319
type textarea "hero.attack(enemy)"
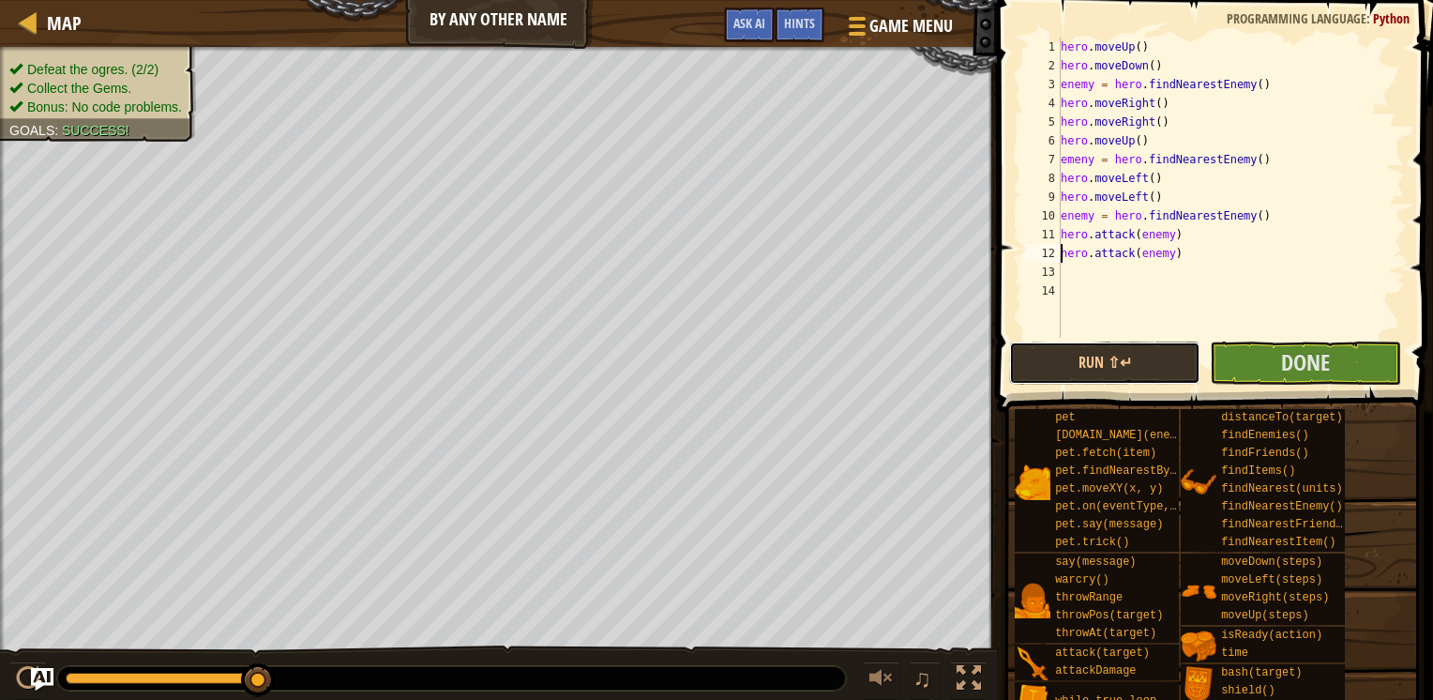
click at [1148, 358] on button "Run ⇧↵" at bounding box center [1104, 362] width 191 height 43
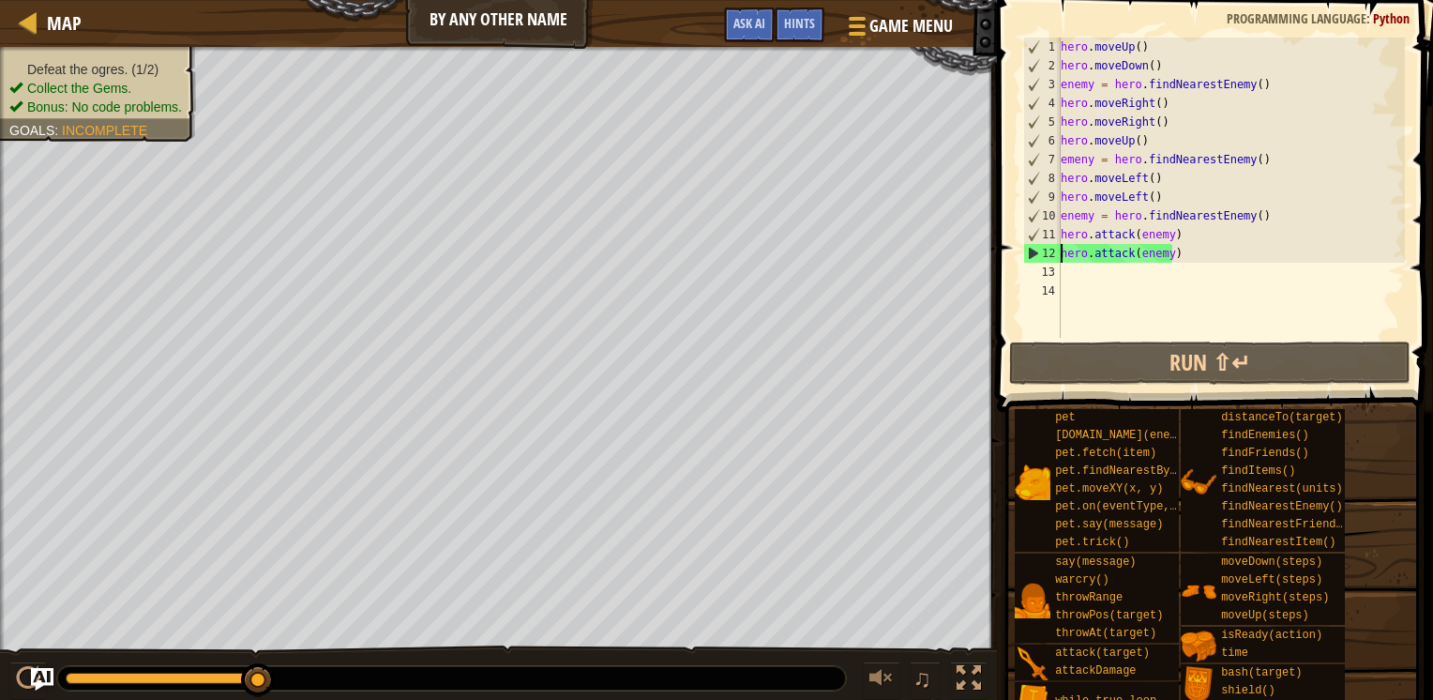
click at [1172, 235] on div "hero . moveUp ( ) hero . moveDown ( ) enemy = hero . findNearestEnemy ( ) hero …" at bounding box center [1231, 207] width 348 height 338
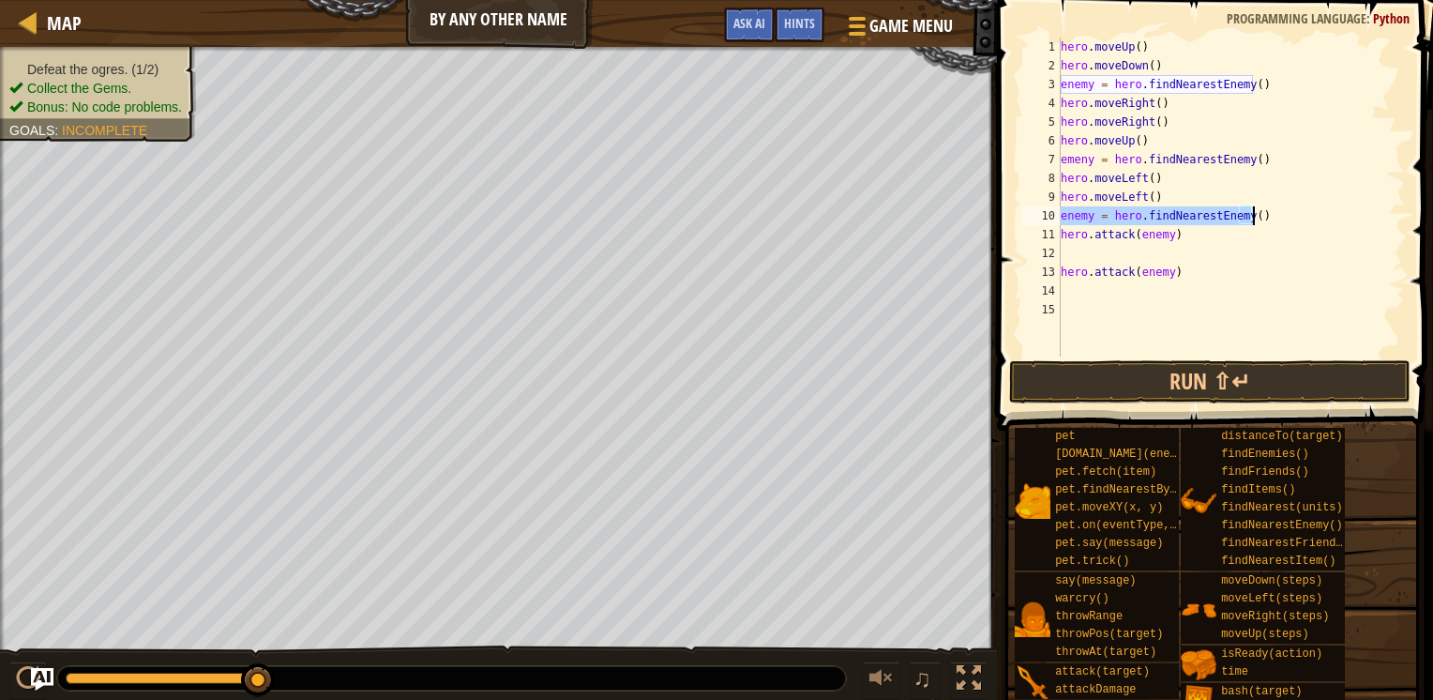
drag, startPoint x: 1062, startPoint y: 216, endPoint x: 1255, endPoint y: 212, distance: 193.3
click at [1255, 212] on div "hero . moveUp ( ) hero . moveDown ( ) enemy = hero . findNearestEnemy ( ) hero …" at bounding box center [1231, 216] width 348 height 356
type textarea "enemy = hero.findNearestEnemy()"
paste textarea
click at [1069, 253] on div "hero . moveUp ( ) hero . moveDown ( ) enemy = hero . findNearestEnemy ( ) hero …" at bounding box center [1231, 216] width 348 height 356
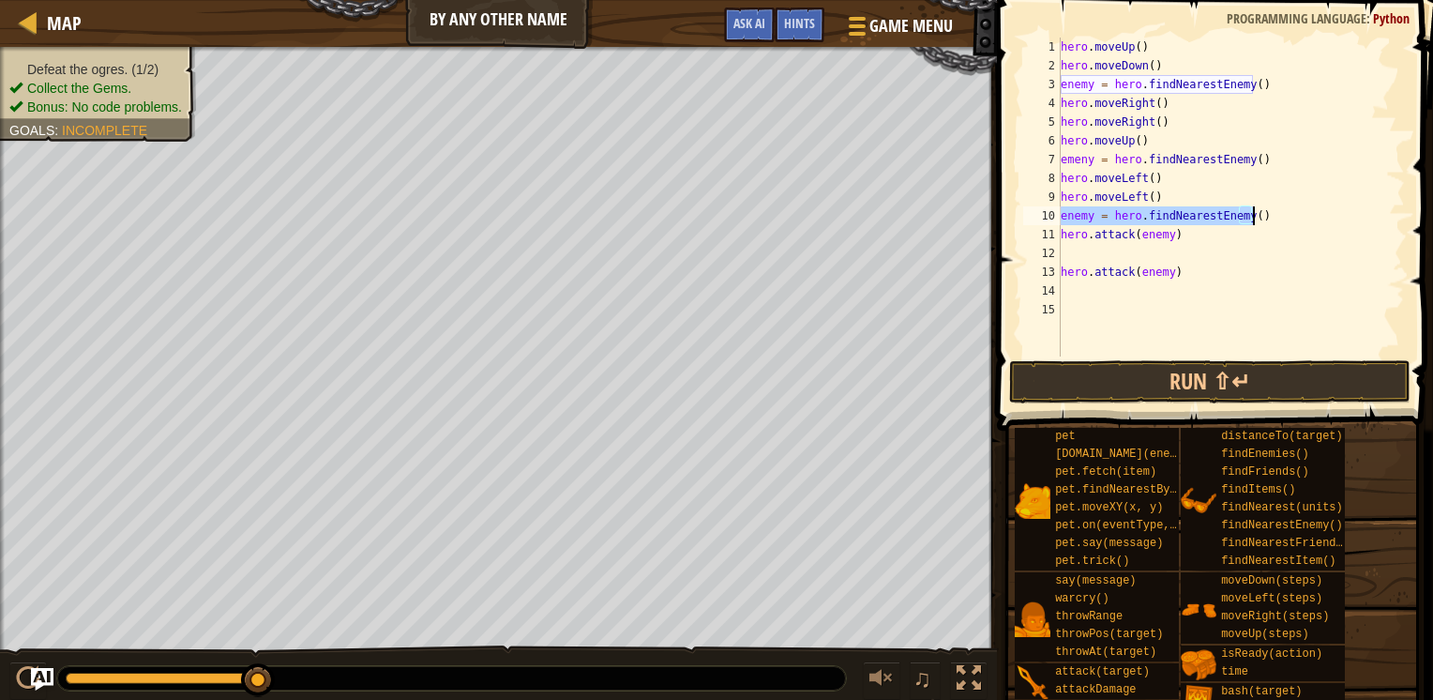
drag, startPoint x: 1061, startPoint y: 218, endPoint x: 1258, endPoint y: 220, distance: 197.0
click at [1258, 220] on div "hero . moveUp ( ) hero . moveDown ( ) enemy = hero . findNearestEnemy ( ) hero …" at bounding box center [1231, 216] width 348 height 356
type textarea "enemy = hero.findNearestEnemy()"
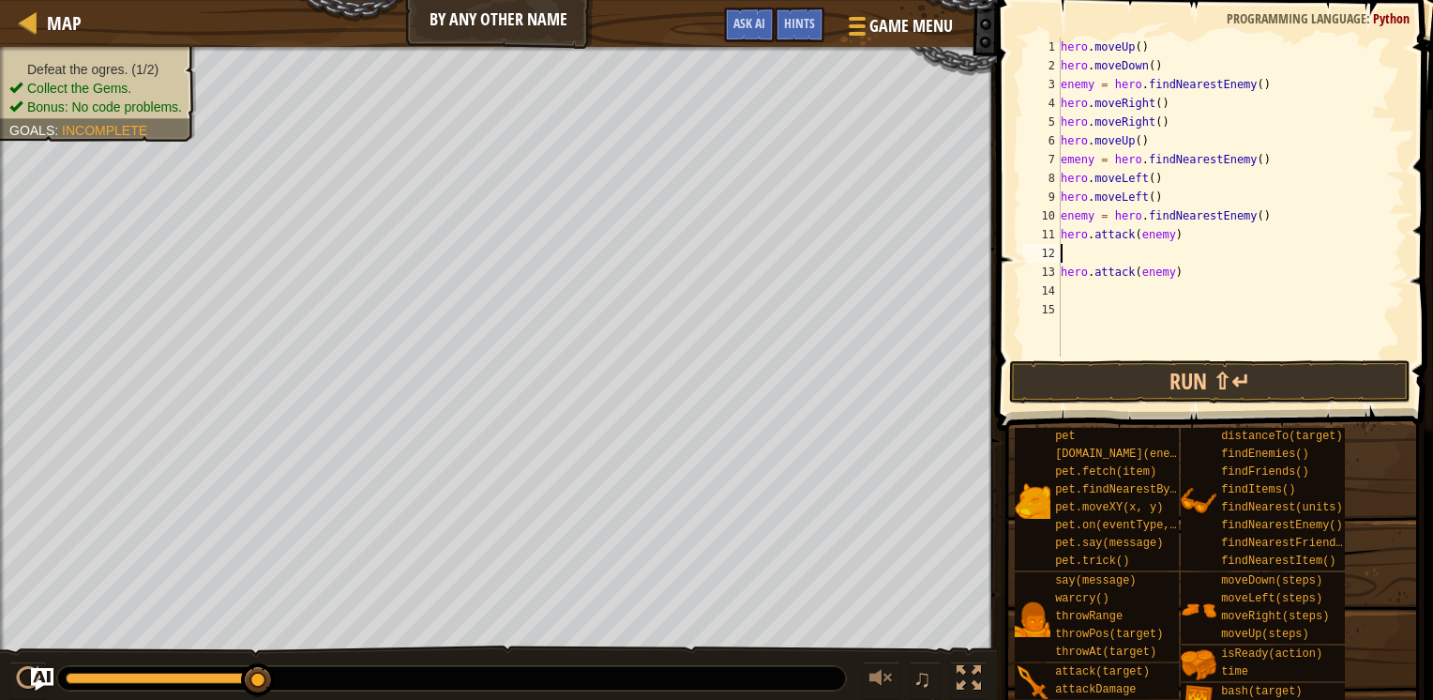
click at [1104, 255] on div "hero . moveUp ( ) hero . moveDown ( ) enemy = hero . findNearestEnemy ( ) hero …" at bounding box center [1231, 216] width 348 height 356
paste textarea "enemy = hero.findNearestEnemy()"
type textarea "enemy = hero.findNearestEnemy()"
click at [1129, 382] on button "Run ⇧↵" at bounding box center [1209, 381] width 401 height 43
